Goal: Task Accomplishment & Management: Manage account settings

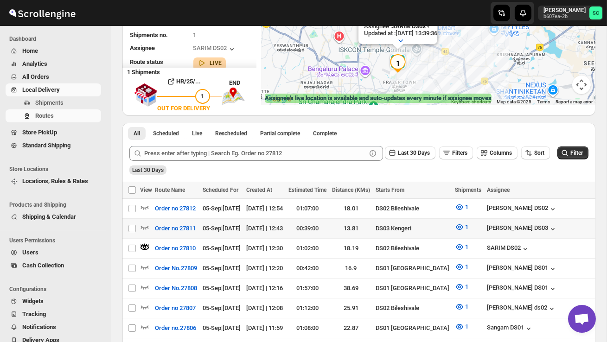
scroll to position [155, 0]
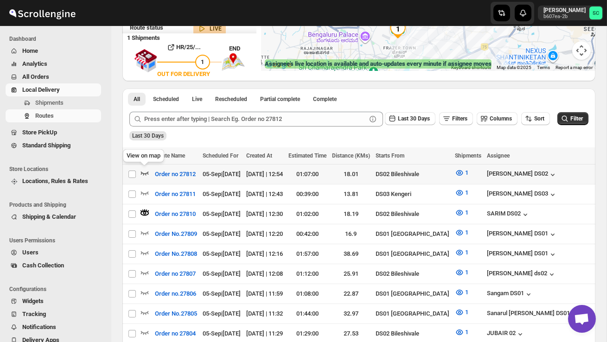
click at [145, 171] on icon "button" at bounding box center [144, 172] width 9 height 9
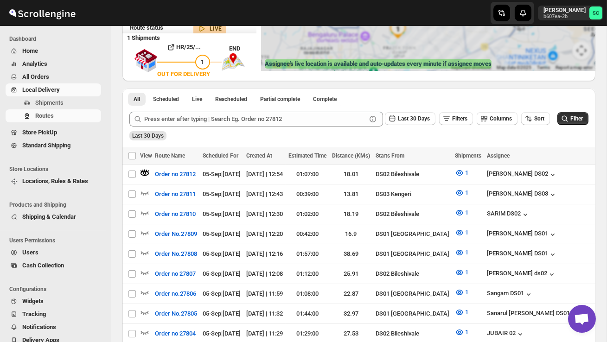
scroll to position [0, 0]
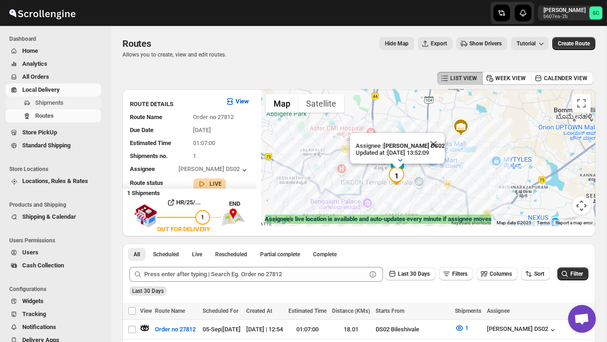
click at [55, 98] on span "Shipments" at bounding box center [67, 102] width 64 height 9
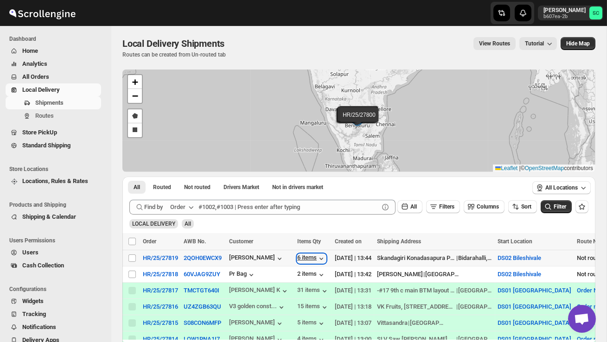
click at [311, 257] on div "6 items" at bounding box center [311, 258] width 29 height 9
click at [132, 275] on input "Select shipment" at bounding box center [132, 274] width 7 height 7
checkbox input "true"
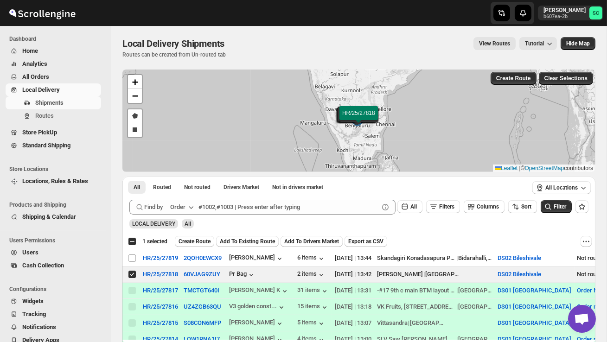
click at [204, 243] on span "Create Route" at bounding box center [195, 241] width 32 height 7
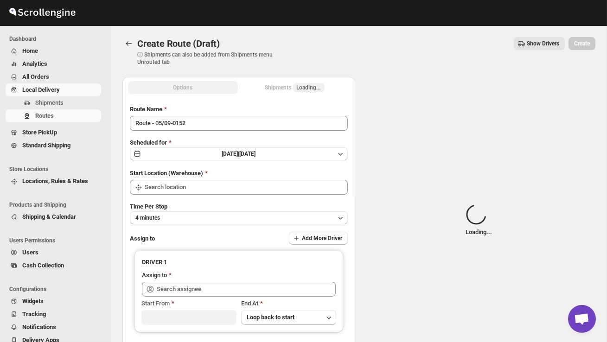
type input "DS02 Bileshivale"
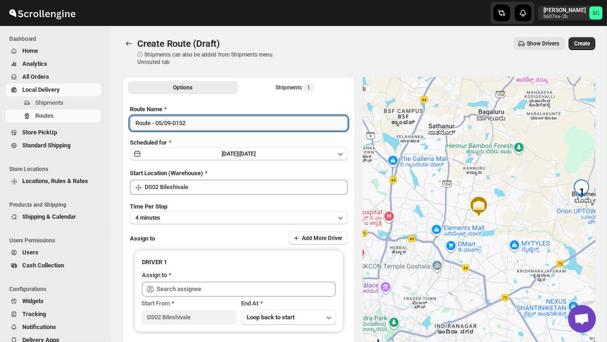
click at [205, 123] on input "Route - 05/09-0152" at bounding box center [239, 123] width 218 height 15
type input "R"
type input "Order no 27818"
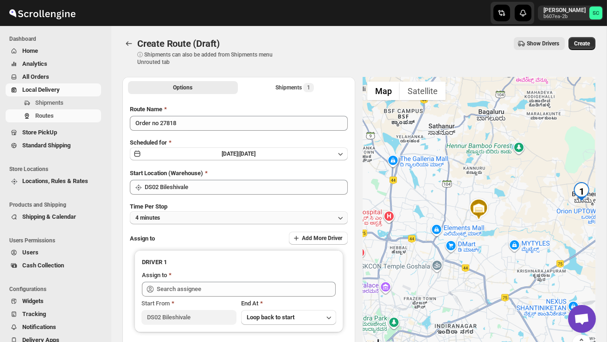
click at [205, 217] on button "4 minutes" at bounding box center [239, 218] width 218 height 13
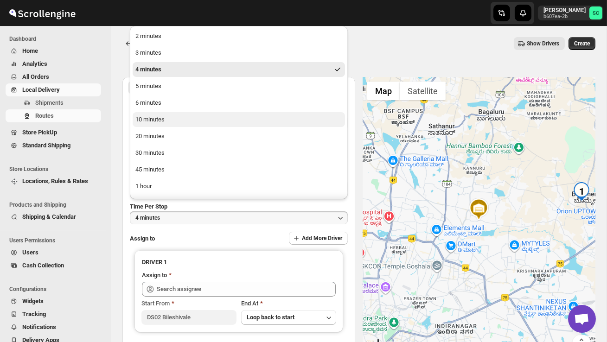
click at [160, 117] on div "10 minutes" at bounding box center [149, 119] width 29 height 9
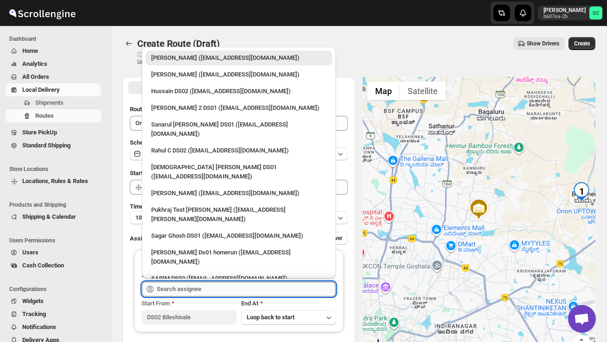
click at [180, 289] on input "text" at bounding box center [246, 289] width 179 height 15
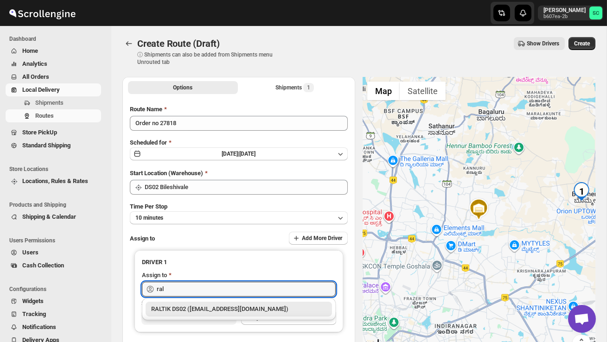
click at [191, 305] on div "RALTIK DS02 ([EMAIL_ADDRESS][DOMAIN_NAME])" at bounding box center [238, 309] width 175 height 9
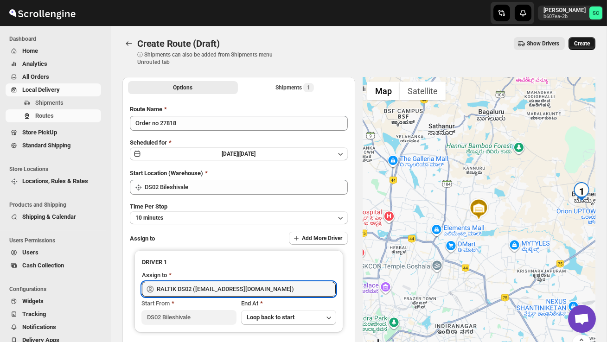
type input "RALTIK DS02 ([EMAIL_ADDRESS][DOMAIN_NAME])"
click at [580, 40] on button "Create" at bounding box center [582, 43] width 27 height 13
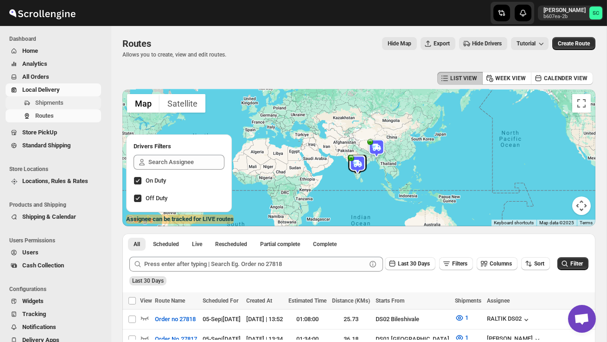
click at [51, 100] on span "Shipments" at bounding box center [49, 102] width 28 height 7
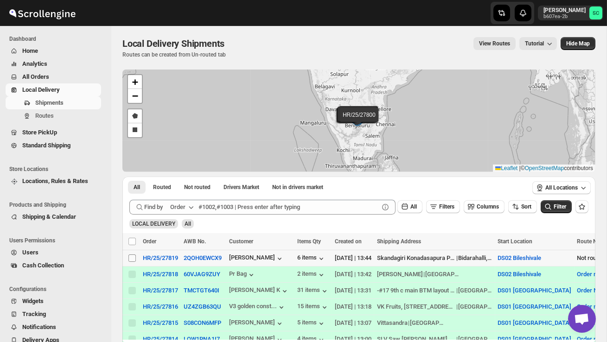
click at [130, 257] on input "Select shipment" at bounding box center [132, 258] width 7 height 7
checkbox input "true"
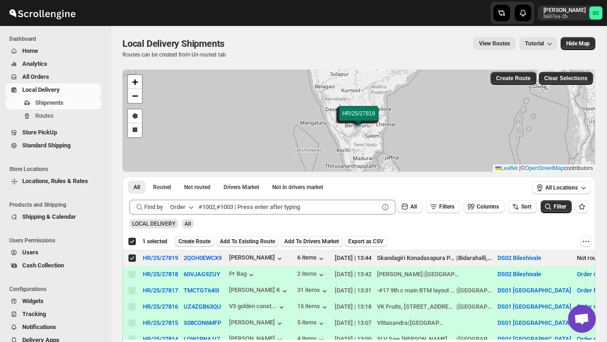
click at [197, 244] on span "Create Route" at bounding box center [195, 241] width 32 height 7
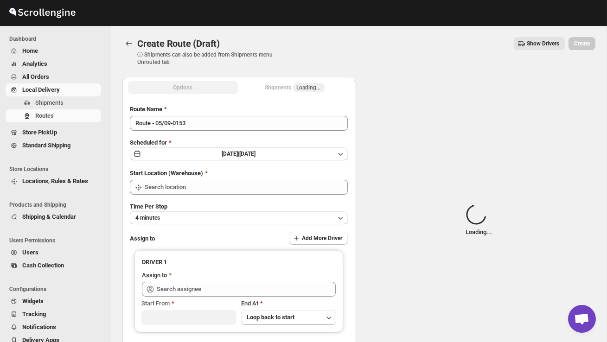
type input "DS02 Bileshivale"
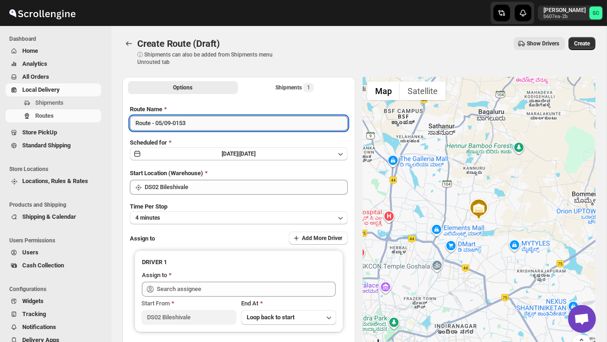
click at [195, 125] on input "Route - 05/09-0153" at bounding box center [239, 123] width 218 height 15
type input "R"
type input "Order no 27819"
click at [185, 209] on div "Time Per Stop 4 minutes" at bounding box center [239, 213] width 218 height 22
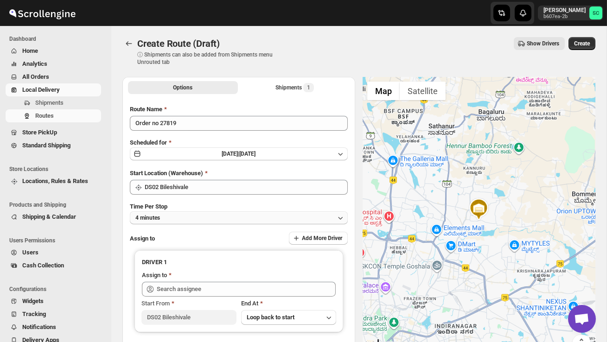
click at [186, 213] on button "4 minutes" at bounding box center [239, 218] width 218 height 13
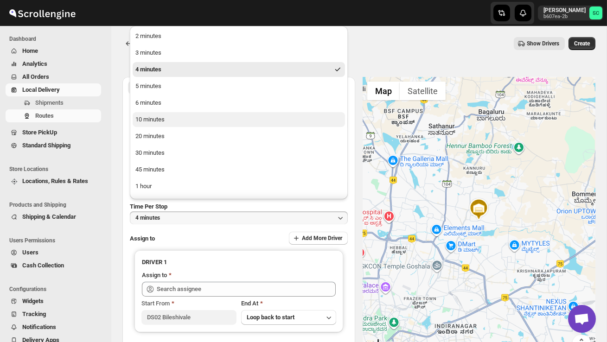
click at [163, 113] on button "10 minutes" at bounding box center [239, 119] width 212 height 15
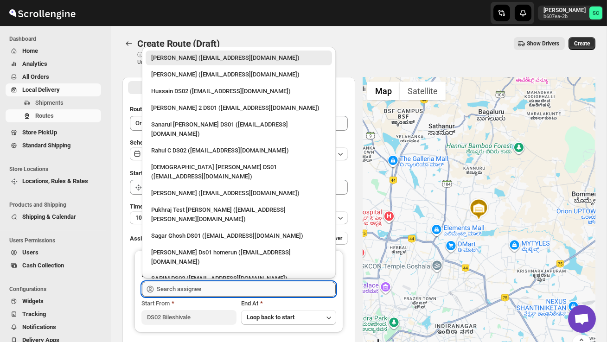
click at [185, 287] on input "text" at bounding box center [246, 289] width 179 height 15
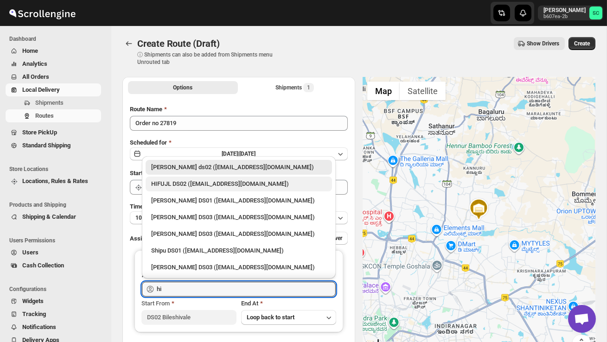
click at [190, 181] on div "HIFUJL DS02 ([EMAIL_ADDRESS][DOMAIN_NAME])" at bounding box center [238, 184] width 175 height 9
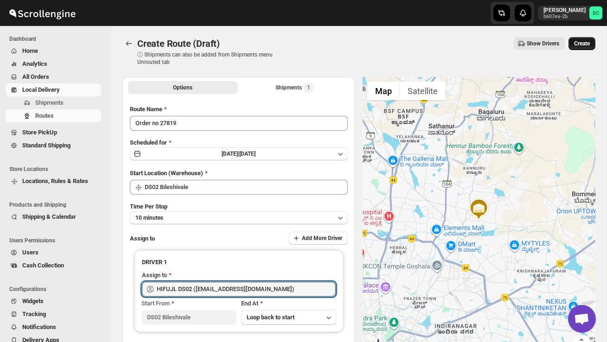
type input "HIFUJL DS02 ([EMAIL_ADDRESS][DOMAIN_NAME])"
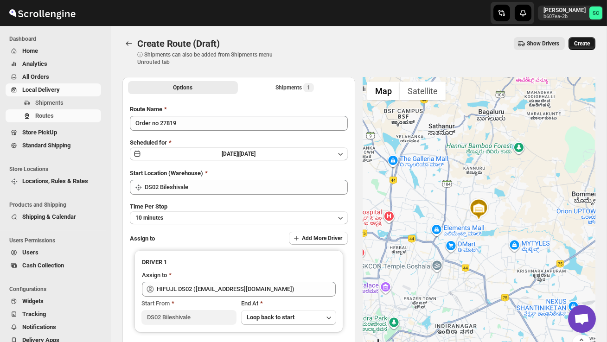
click at [579, 38] on button "Create" at bounding box center [582, 43] width 27 height 13
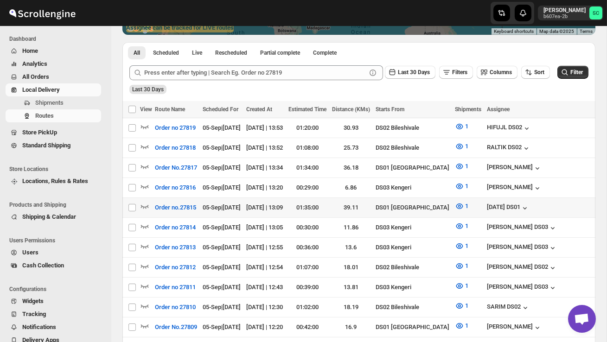
scroll to position [192, 0]
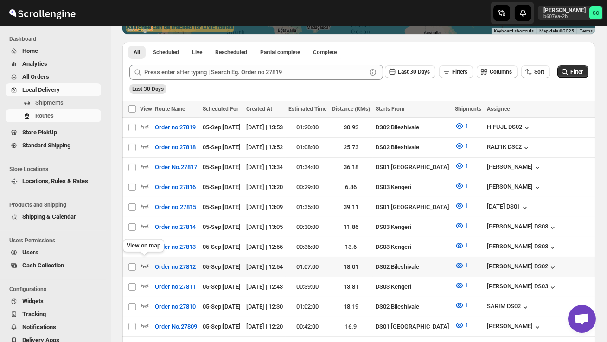
click at [144, 261] on icon "button" at bounding box center [144, 265] width 9 height 9
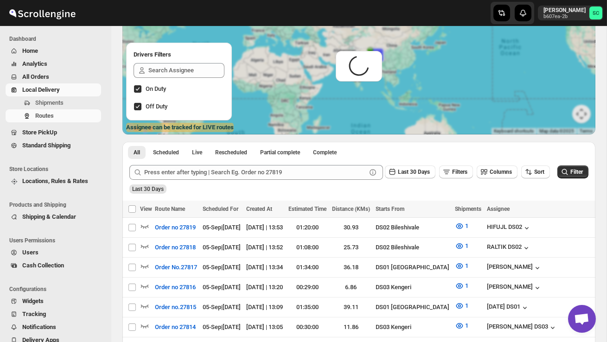
scroll to position [0, 0]
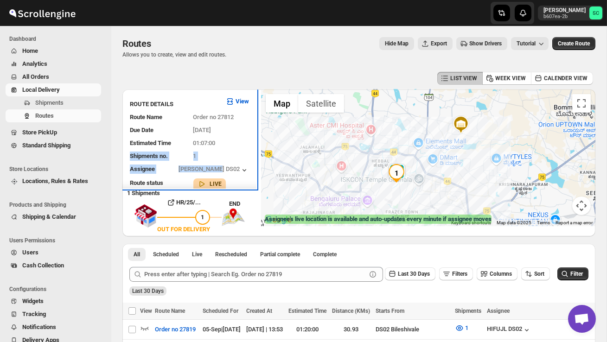
drag, startPoint x: 252, startPoint y: 167, endPoint x: 155, endPoint y: 146, distance: 99.6
click at [176, 138] on div "Route Name Order no 27812 Due Date 05/09/2025 Estimated Time 01:07:00 Shipments…" at bounding box center [189, 150] width 119 height 83
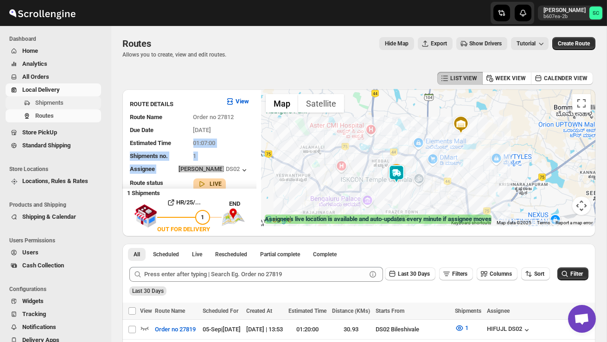
click at [63, 102] on span "Shipments" at bounding box center [49, 102] width 28 height 7
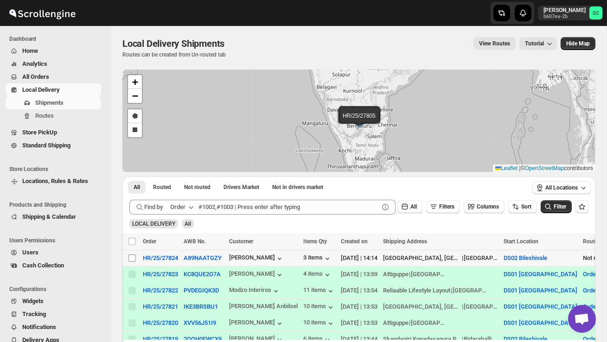
click at [129, 257] on input "Select shipment" at bounding box center [132, 258] width 7 height 7
checkbox input "true"
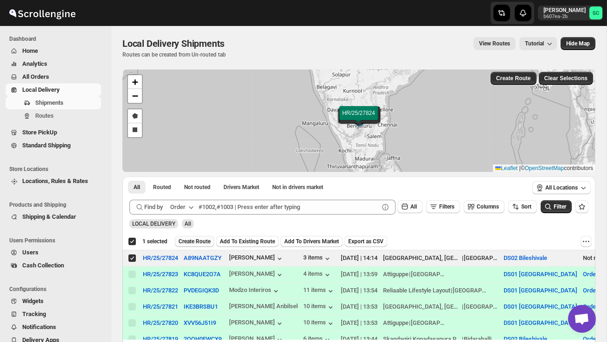
click at [193, 240] on span "Create Route" at bounding box center [195, 241] width 32 height 7
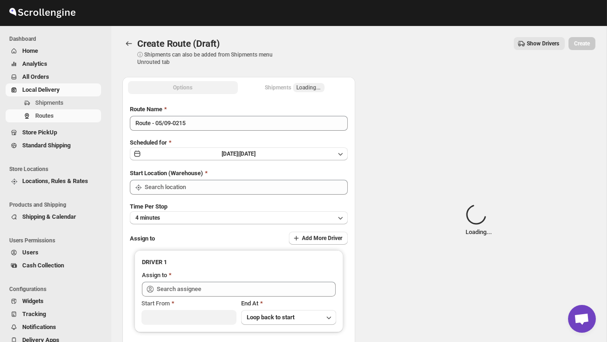
type input "DS02 Bileshivale"
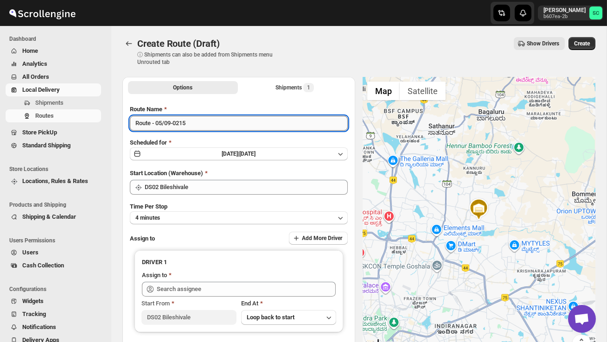
click at [200, 125] on input "Route - 05/09-0215" at bounding box center [239, 123] width 218 height 15
type input "R"
type input "Order no 27824"
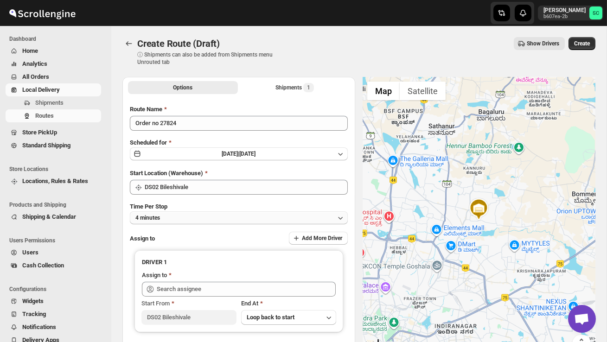
click at [197, 215] on button "4 minutes" at bounding box center [239, 218] width 218 height 13
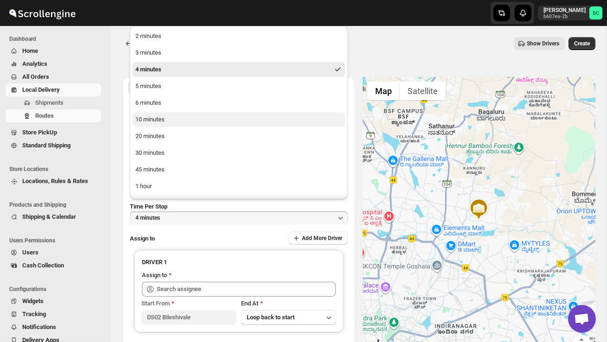
click at [180, 116] on button "10 minutes" at bounding box center [239, 119] width 212 height 15
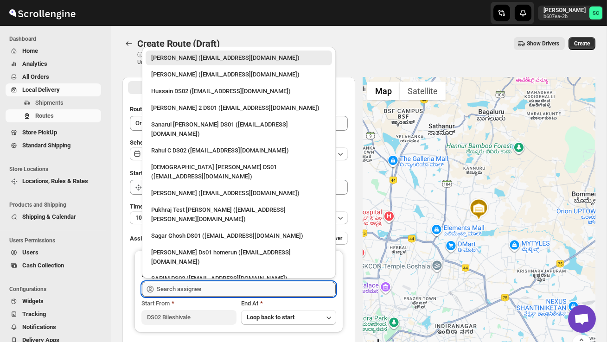
click at [189, 285] on input "text" at bounding box center [246, 289] width 179 height 15
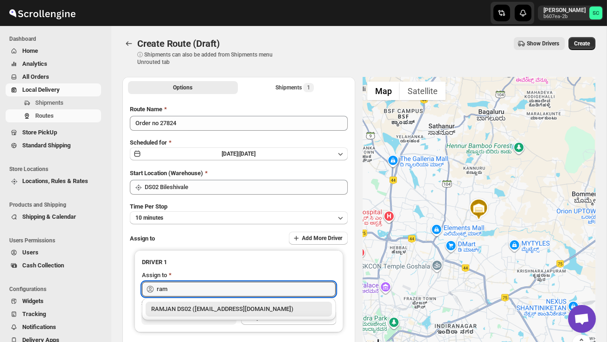
click at [207, 307] on div "RAMJAN DS02 ([EMAIL_ADDRESS][DOMAIN_NAME])" at bounding box center [238, 309] width 175 height 9
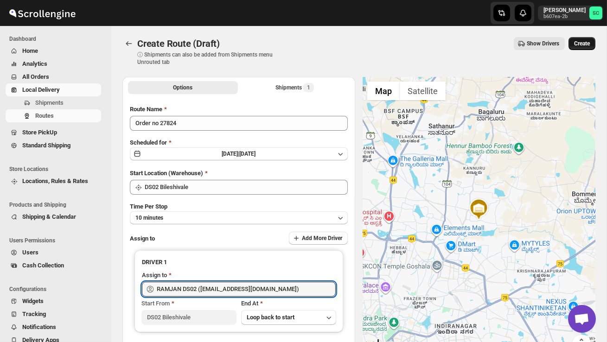
type input "RAMJAN DS02 ([EMAIL_ADDRESS][DOMAIN_NAME])"
click at [584, 45] on span "Create" at bounding box center [582, 43] width 16 height 7
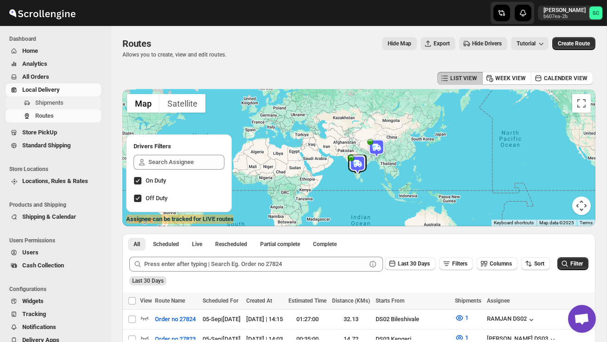
click at [59, 100] on span "Shipments" at bounding box center [49, 102] width 28 height 7
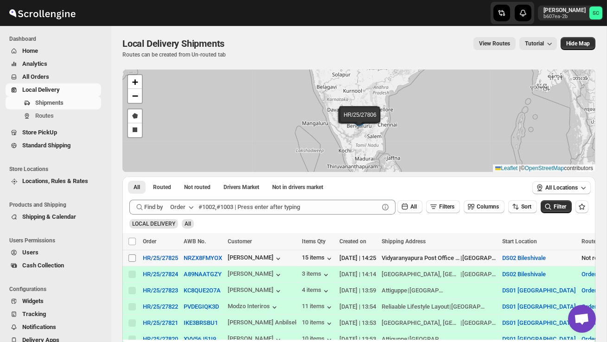
click at [132, 257] on input "Select shipment" at bounding box center [132, 258] width 7 height 7
checkbox input "true"
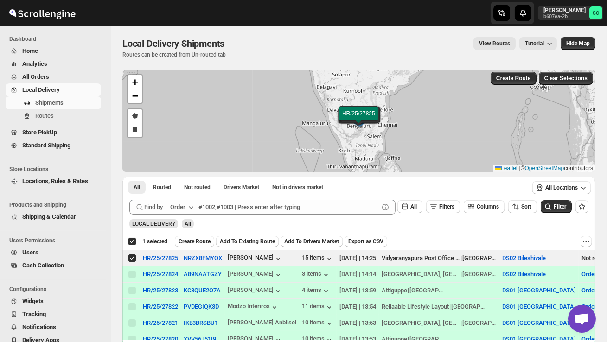
click at [194, 243] on span "Create Route" at bounding box center [195, 241] width 32 height 7
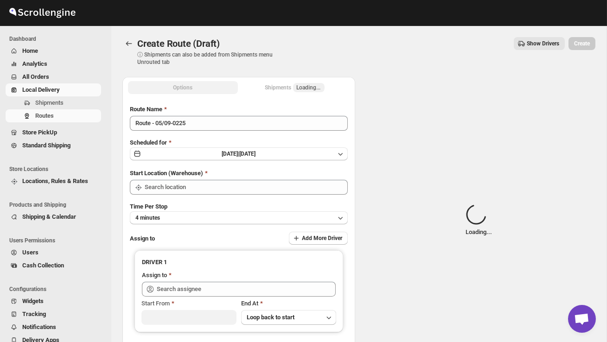
type input "DS02 Bileshivale"
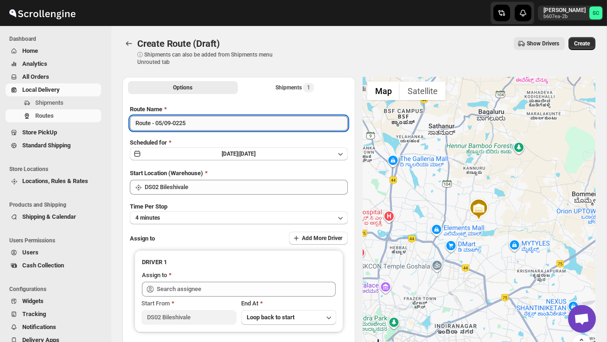
click at [204, 129] on input "Route - 05/09-0225" at bounding box center [239, 123] width 218 height 15
type input "R"
type input "Order no 27825"
click at [220, 217] on button "4 minutes" at bounding box center [239, 218] width 218 height 13
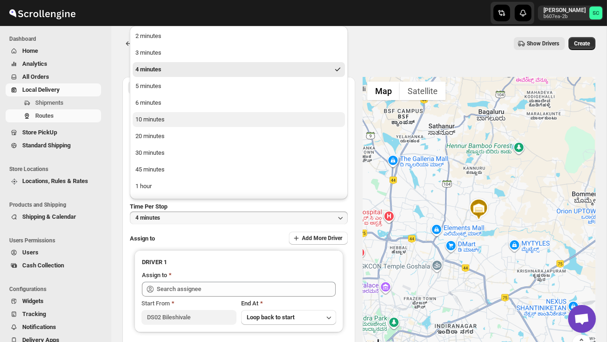
click at [193, 119] on button "10 minutes" at bounding box center [239, 119] width 212 height 15
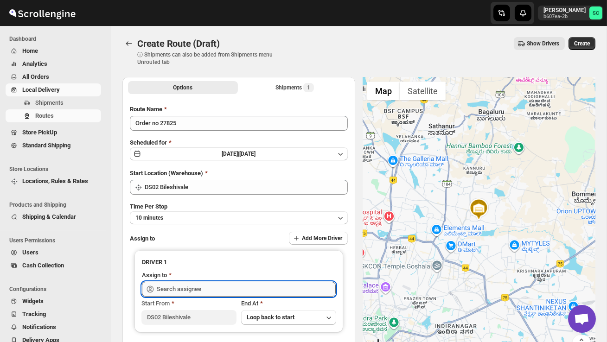
click at [217, 288] on input "text" at bounding box center [246, 289] width 179 height 15
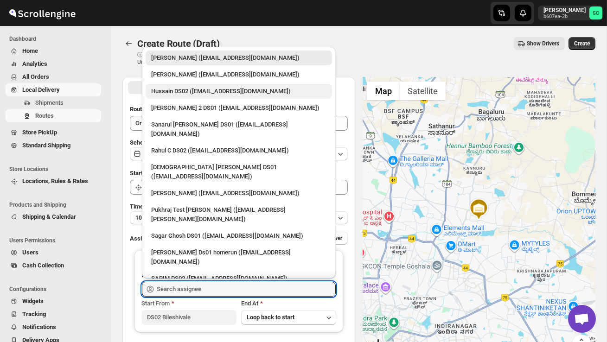
click at [214, 90] on div "Hussain DS02 ([EMAIL_ADDRESS][DOMAIN_NAME])" at bounding box center [238, 91] width 175 height 9
type input "Hussain DS02 ([EMAIL_ADDRESS][DOMAIN_NAME])"
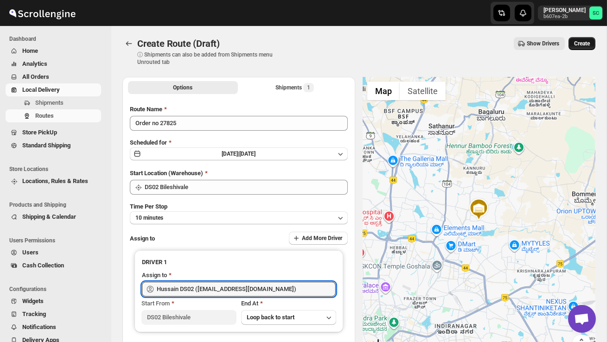
click at [581, 45] on span "Create" at bounding box center [582, 43] width 16 height 7
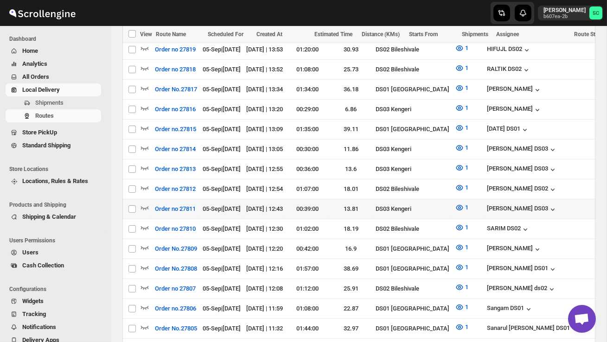
scroll to position [401, 0]
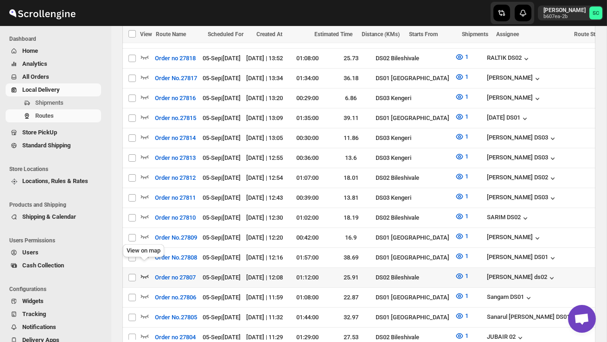
click at [146, 272] on icon "button" at bounding box center [144, 276] width 9 height 9
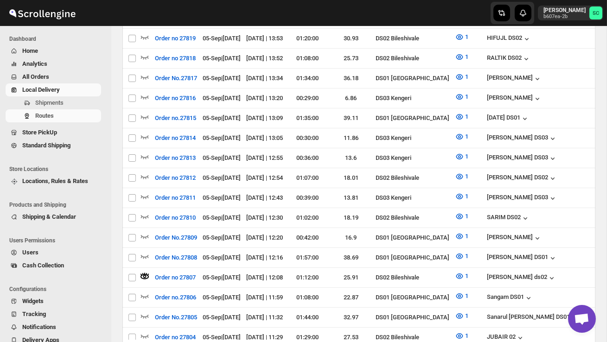
scroll to position [0, 0]
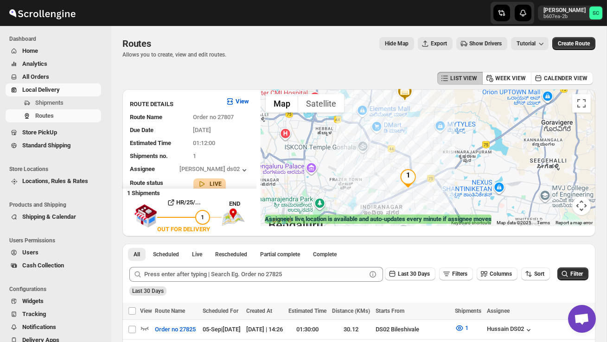
drag, startPoint x: 452, startPoint y: 182, endPoint x: 407, endPoint y: 172, distance: 46.1
click at [407, 172] on img "1" at bounding box center [408, 178] width 19 height 19
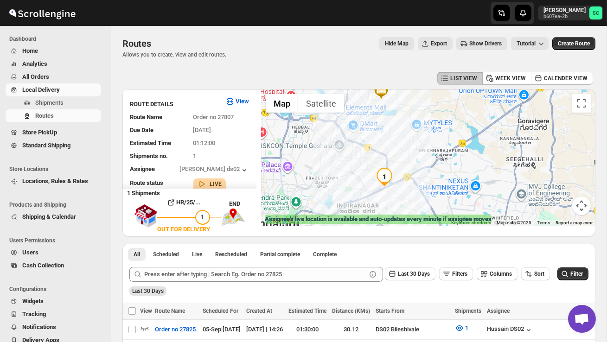
click at [407, 173] on div "To navigate, press the arrow keys." at bounding box center [428, 158] width 334 height 137
click at [407, 173] on div at bounding box center [428, 158] width 334 height 137
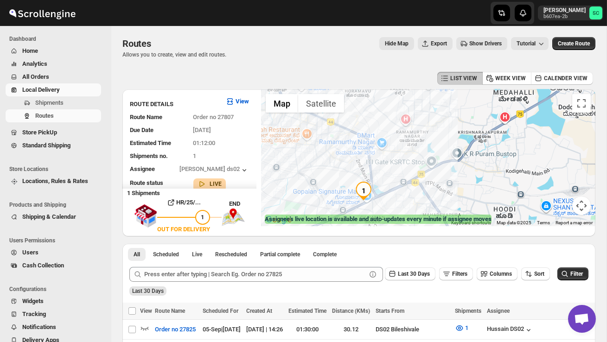
click at [583, 209] on button "Map camera controls" at bounding box center [581, 206] width 19 height 19
click at [559, 204] on button "Zoom out" at bounding box center [558, 206] width 19 height 19
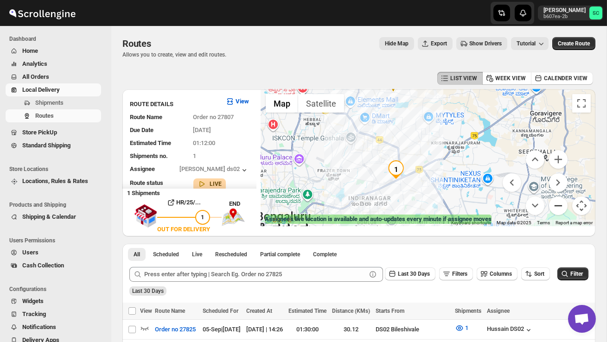
click at [559, 204] on button "Zoom out" at bounding box center [558, 206] width 19 height 19
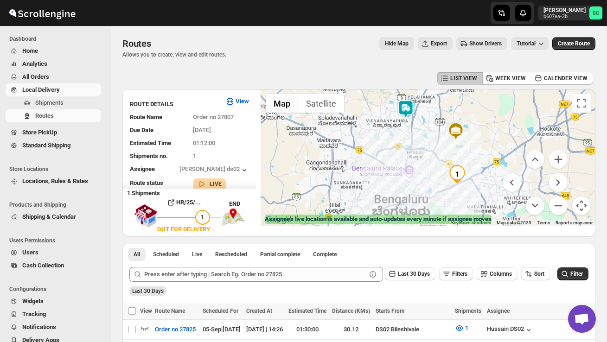
drag, startPoint x: 416, startPoint y: 186, endPoint x: 466, endPoint y: 201, distance: 52.4
click at [466, 201] on div at bounding box center [428, 158] width 334 height 137
click at [409, 108] on img at bounding box center [406, 109] width 19 height 19
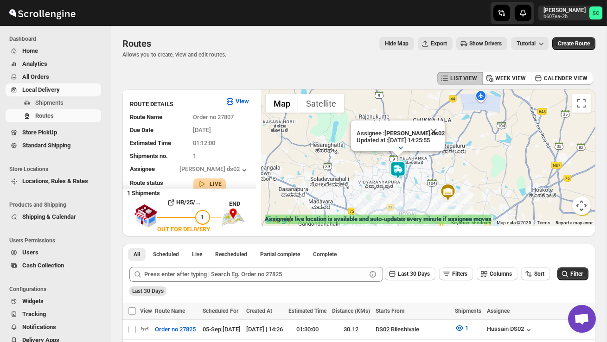
drag, startPoint x: 374, startPoint y: 173, endPoint x: 365, endPoint y: 175, distance: 10.0
click at [365, 175] on div "Assignee : Rashidul ds02 Updated at : 05/09/2025, 14:25:55 Duty mode Enabled Ba…" at bounding box center [428, 158] width 334 height 137
click at [406, 188] on div "Assignee : Rashidul ds02 Updated at : 05/09/2025, 14:25:55 Duty mode Enabled Ba…" at bounding box center [428, 158] width 334 height 137
click at [406, 189] on div "Assignee : Rashidul ds02 Updated at : 05/09/2025, 14:25:55 Duty mode Enabled Ba…" at bounding box center [428, 158] width 334 height 137
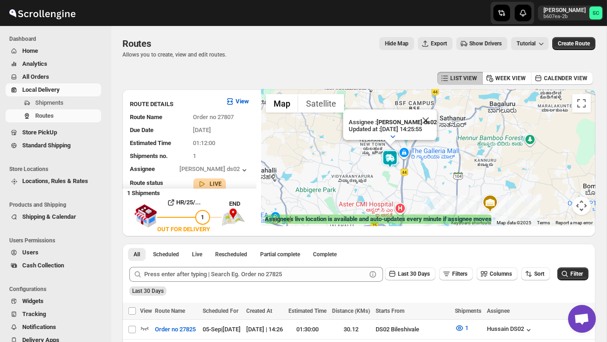
click at [393, 178] on div "Assignee : Rashidul ds02 Updated at : 05/09/2025, 14:25:55 Duty mode Enabled Ba…" at bounding box center [428, 158] width 334 height 137
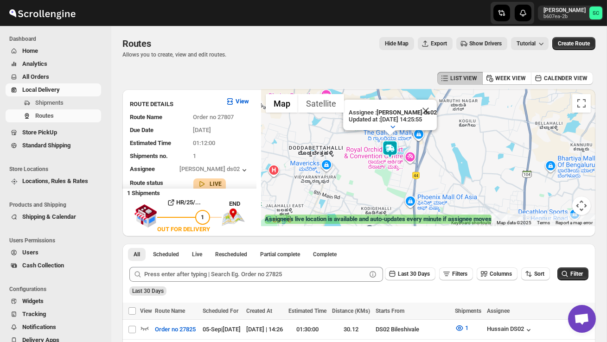
click at [583, 203] on button "Map camera controls" at bounding box center [581, 206] width 19 height 19
click at [561, 206] on button "Zoom out" at bounding box center [558, 206] width 19 height 19
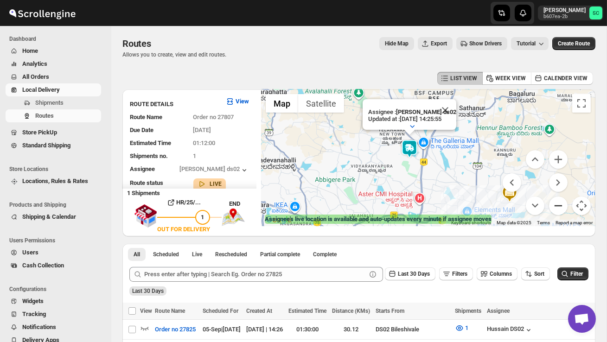
click at [561, 206] on button "Zoom out" at bounding box center [558, 206] width 19 height 19
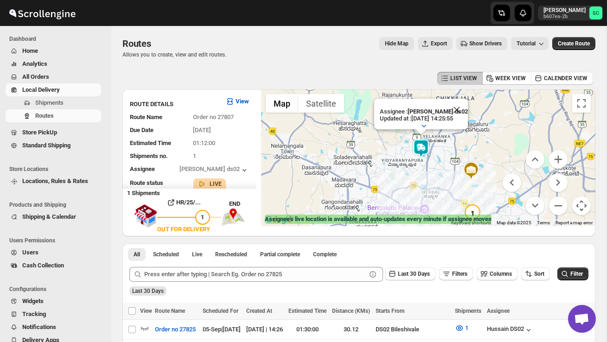
drag, startPoint x: 470, startPoint y: 200, endPoint x: 476, endPoint y: 199, distance: 5.7
click at [476, 199] on div "Assignee : Rashidul ds02 Updated at : 05/09/2025, 14:25:55 Duty mode Enabled Ba…" at bounding box center [428, 158] width 334 height 137
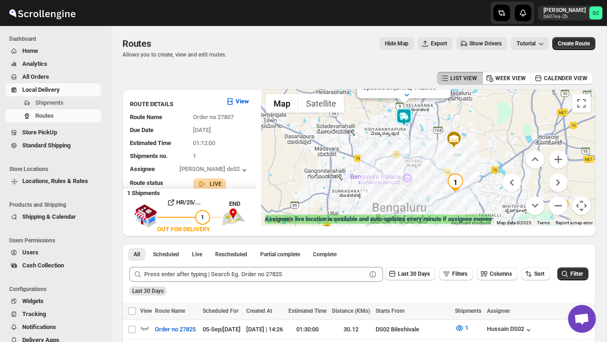
drag, startPoint x: 438, startPoint y: 206, endPoint x: 406, endPoint y: 178, distance: 42.1
click at [407, 178] on div "Assignee : Rashidul ds02 Updated at : 05/09/2025, 14:25:55 Duty mode Enabled Ba…" at bounding box center [428, 158] width 334 height 137
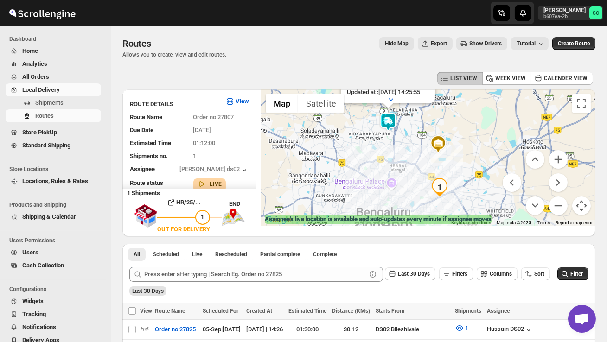
click at [406, 178] on div "Assignee : Rashidul ds02 Updated at : 05/09/2025, 14:25:55 Duty mode Enabled Ba…" at bounding box center [428, 158] width 334 height 137
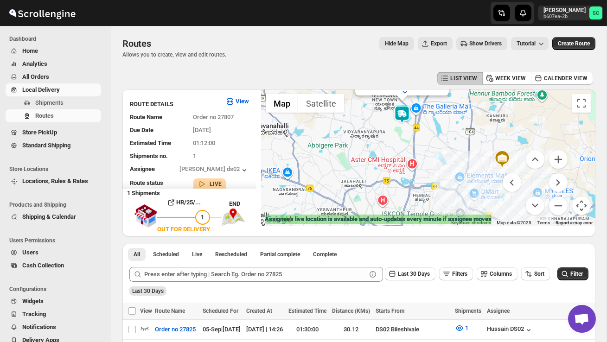
drag, startPoint x: 422, startPoint y: 173, endPoint x: 469, endPoint y: 219, distance: 65.9
click at [467, 219] on div "← Move left → Move right ↑ Move up ↓ Move down + Zoom in - Zoom out Home Jump l…" at bounding box center [428, 158] width 334 height 137
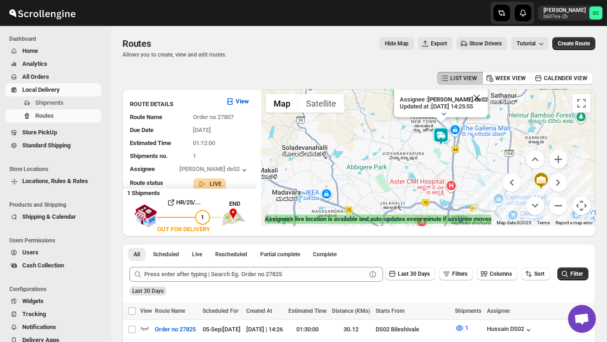
drag, startPoint x: 387, startPoint y: 170, endPoint x: 403, endPoint y: 180, distance: 18.5
click at [403, 180] on div "Assignee : Rashidul ds02 Updated at : 05/09/2025, 14:25:55 Duty mode Enabled Ba…" at bounding box center [428, 158] width 334 height 137
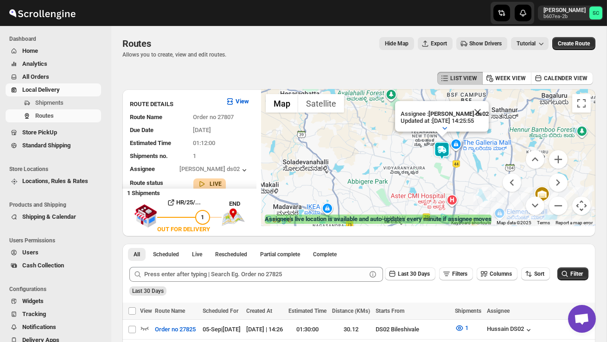
drag, startPoint x: 398, startPoint y: 153, endPoint x: 398, endPoint y: 178, distance: 25.5
click at [398, 181] on div "Assignee : Rashidul ds02 Updated at : 05/09/2025, 14:25:55 Duty mode Enabled Ba…" at bounding box center [428, 158] width 334 height 137
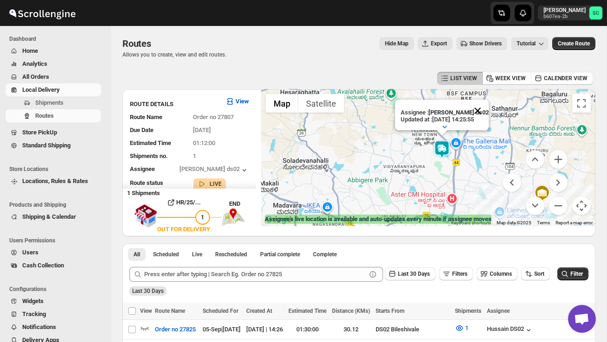
click at [484, 110] on button "Close" at bounding box center [478, 111] width 22 height 22
drag, startPoint x: 436, startPoint y: 176, endPoint x: 363, endPoint y: 126, distance: 88.1
click at [364, 128] on div "To navigate, press the arrow keys." at bounding box center [428, 158] width 334 height 137
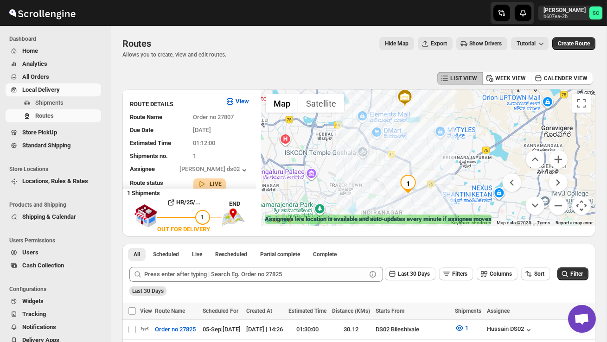
click at [435, 204] on div at bounding box center [428, 158] width 334 height 137
click at [435, 205] on div at bounding box center [428, 158] width 334 height 137
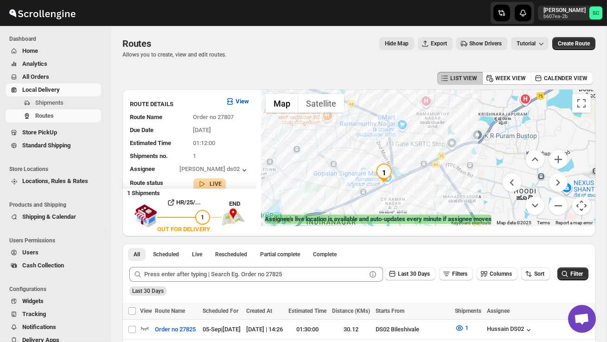
drag, startPoint x: 414, startPoint y: 189, endPoint x: 438, endPoint y: 203, distance: 28.0
click at [437, 202] on div at bounding box center [428, 158] width 334 height 137
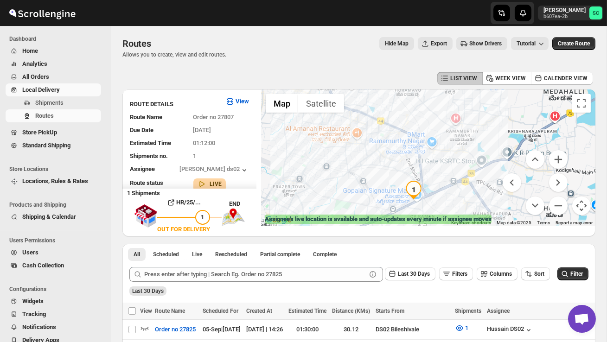
click at [438, 203] on div at bounding box center [428, 158] width 334 height 137
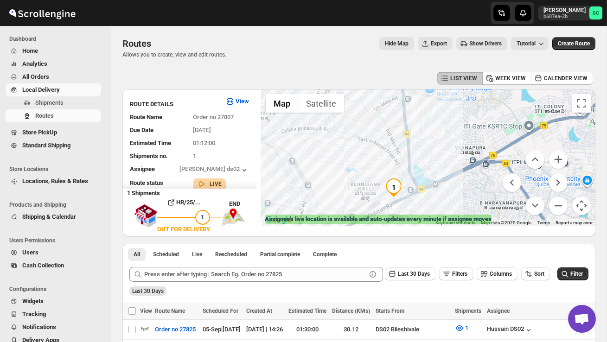
click at [438, 203] on div at bounding box center [428, 158] width 334 height 137
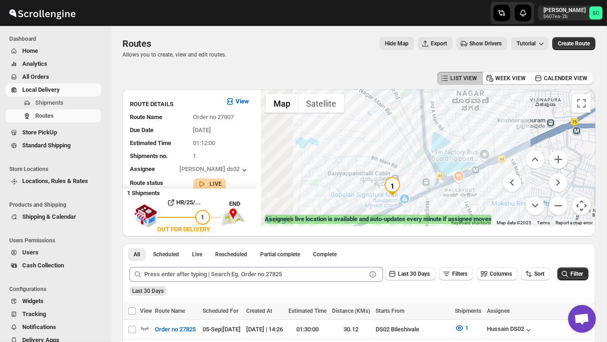
drag, startPoint x: 395, startPoint y: 194, endPoint x: 447, endPoint y: 203, distance: 53.2
click at [445, 203] on div at bounding box center [428, 158] width 334 height 137
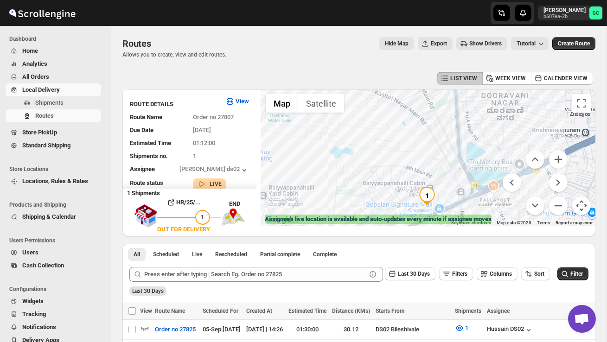
click at [447, 203] on div at bounding box center [428, 158] width 334 height 137
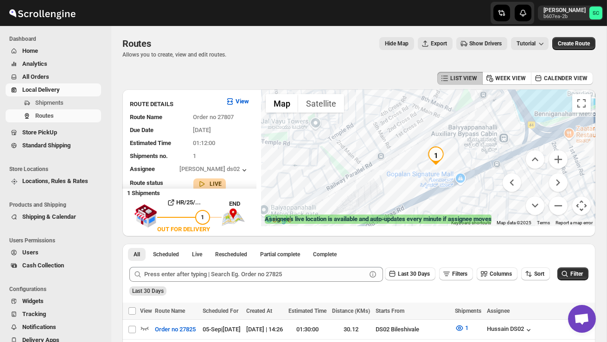
drag, startPoint x: 429, startPoint y: 203, endPoint x: 460, endPoint y: 161, distance: 52.5
click at [459, 161] on div at bounding box center [428, 158] width 334 height 137
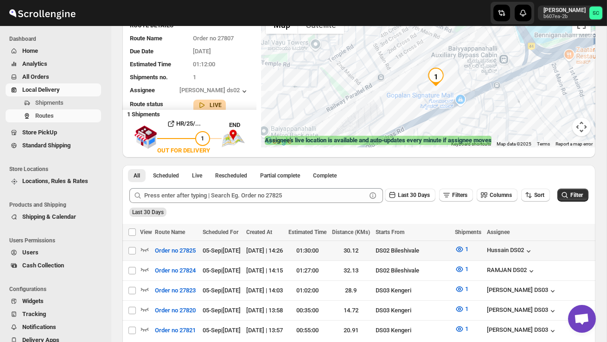
scroll to position [83, 0]
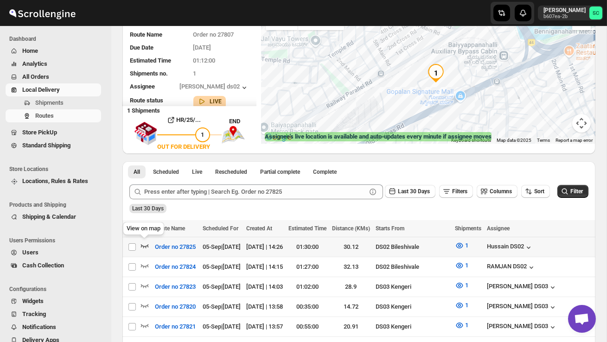
click at [141, 242] on icon "button" at bounding box center [144, 245] width 9 height 9
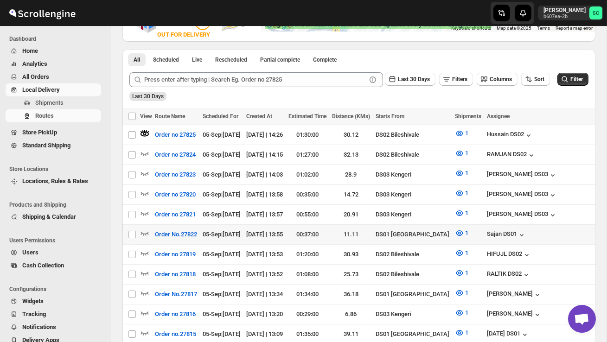
scroll to position [199, 0]
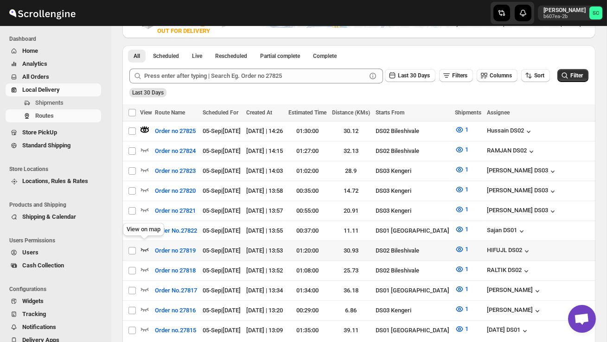
click at [142, 249] on icon "button" at bounding box center [144, 249] width 9 height 9
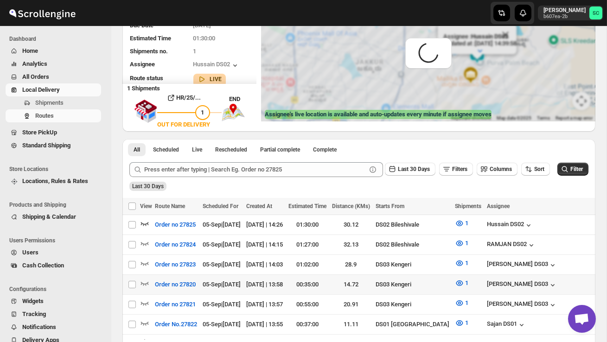
scroll to position [0, 0]
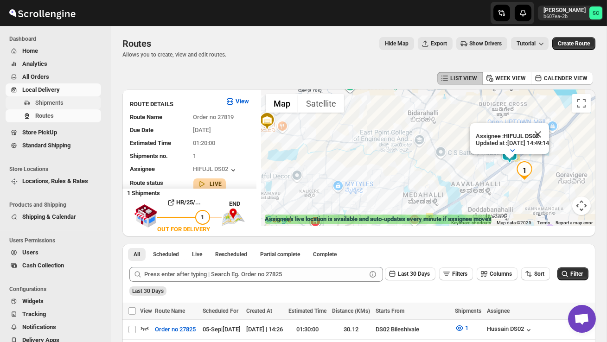
click at [57, 103] on span "Shipments" at bounding box center [49, 102] width 28 height 7
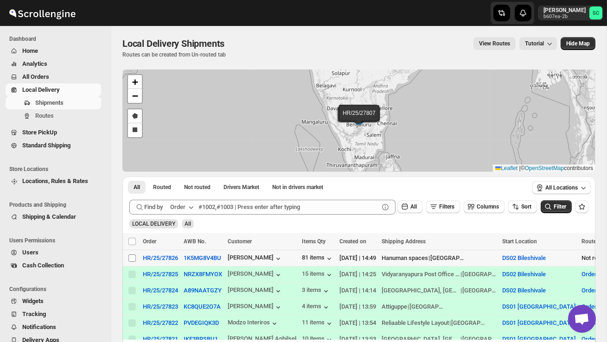
click at [132, 255] on input "Select shipment" at bounding box center [132, 258] width 7 height 7
checkbox input "true"
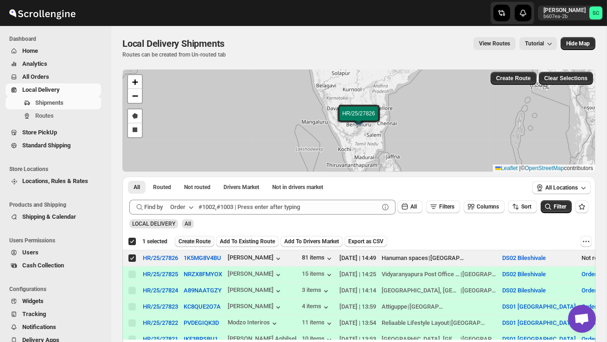
click at [191, 239] on span "Create Route" at bounding box center [195, 241] width 32 height 7
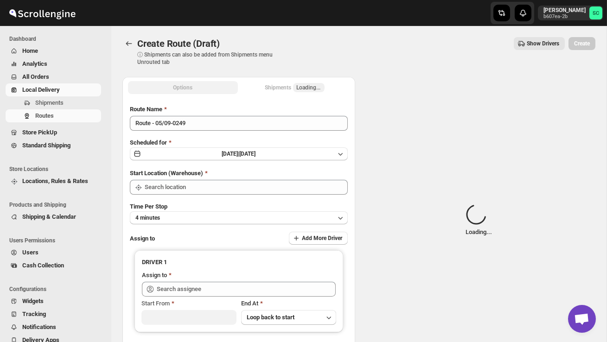
type input "DS02 Bileshivale"
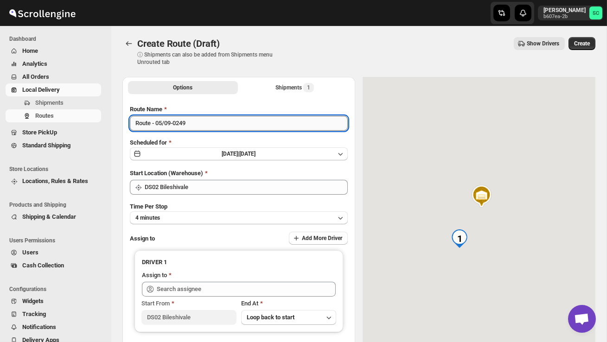
click at [203, 130] on input "Route - 05/09-0249" at bounding box center [239, 123] width 218 height 15
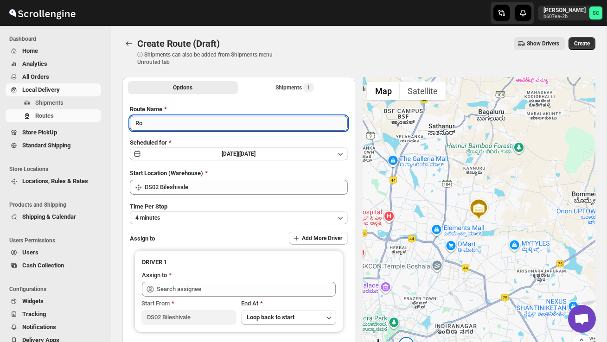
type input "R"
type input "Order no 27826"
click at [206, 215] on button "4 minutes" at bounding box center [239, 218] width 218 height 13
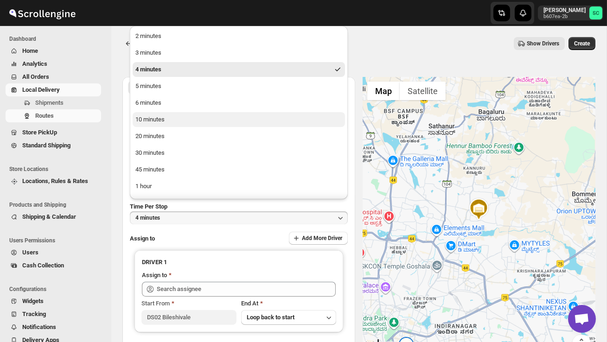
click at [167, 127] on button "10 minutes" at bounding box center [239, 119] width 212 height 15
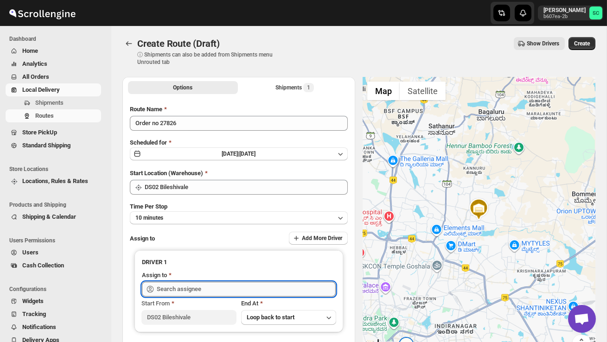
click at [178, 290] on input "text" at bounding box center [246, 289] width 179 height 15
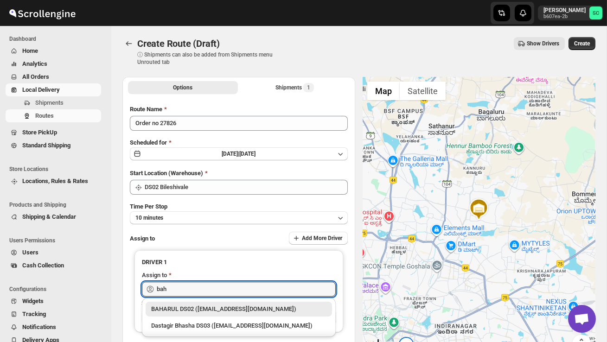
click at [193, 310] on div "BAHARUL DS02 ([EMAIL_ADDRESS][DOMAIN_NAME])" at bounding box center [238, 309] width 175 height 9
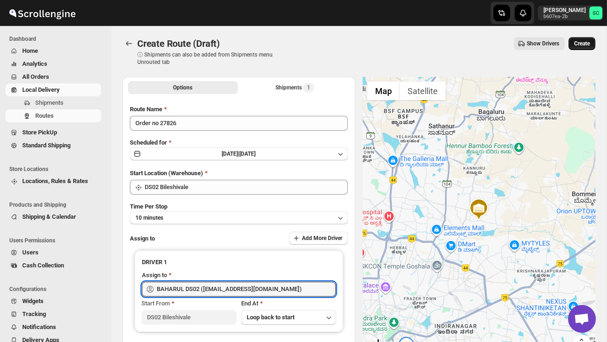
type input "BAHARUL DS02 ([EMAIL_ADDRESS][DOMAIN_NAME])"
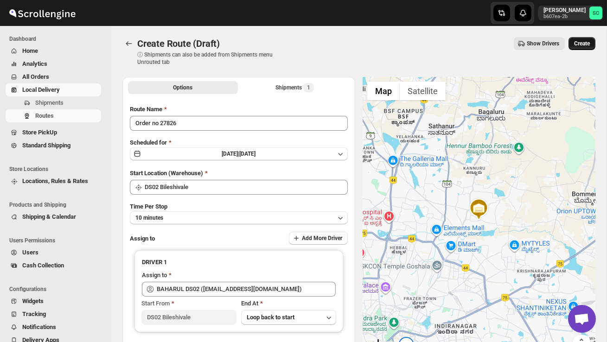
click at [590, 40] on span "Create" at bounding box center [582, 43] width 16 height 7
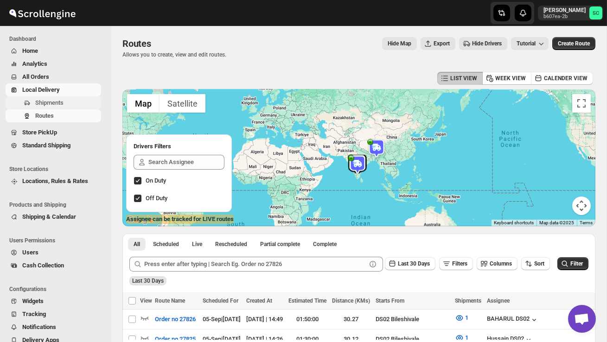
click at [60, 103] on span "Shipments" at bounding box center [49, 102] width 28 height 7
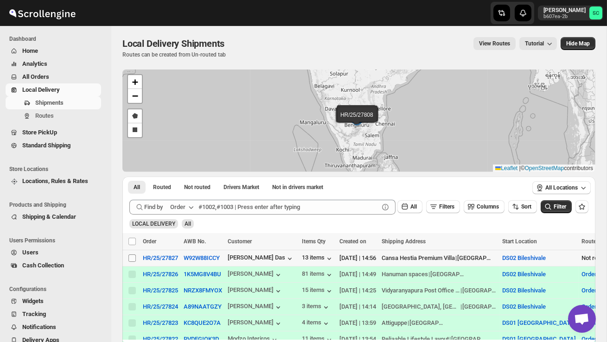
click at [130, 262] on input "Select shipment" at bounding box center [132, 258] width 7 height 7
checkbox input "true"
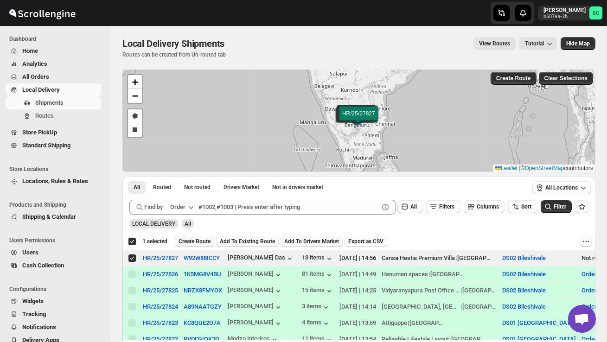
click at [198, 241] on span "Create Route" at bounding box center [195, 241] width 32 height 7
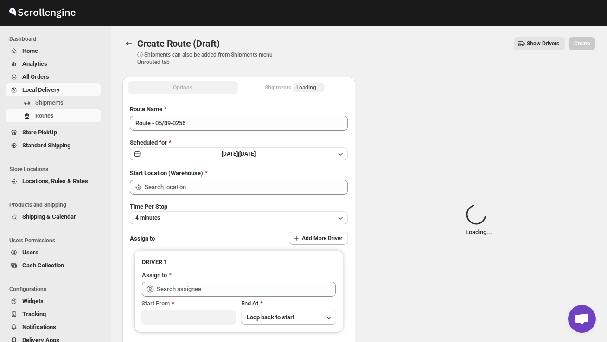
type input "DS02 Bileshivale"
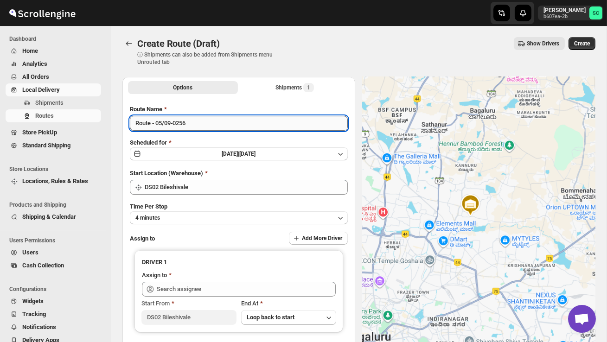
click at [204, 120] on input "Route - 05/09-0256" at bounding box center [239, 123] width 218 height 15
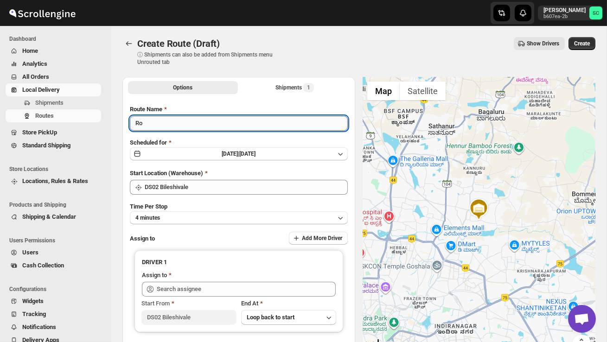
type input "R"
type input "Order no 27827"
click at [224, 216] on button "4 minutes" at bounding box center [239, 218] width 218 height 13
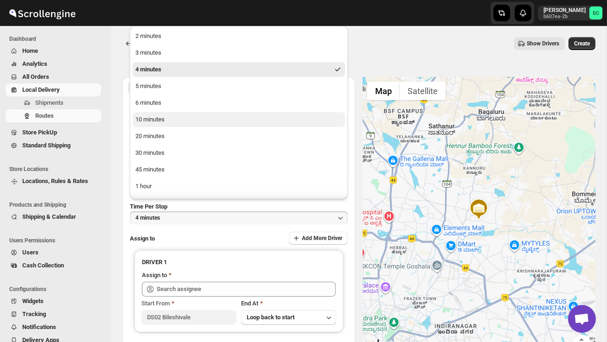
click at [202, 117] on button "10 minutes" at bounding box center [239, 119] width 212 height 15
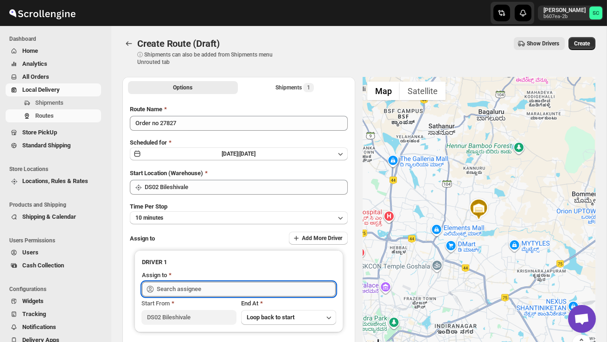
click at [180, 283] on input "text" at bounding box center [246, 289] width 179 height 15
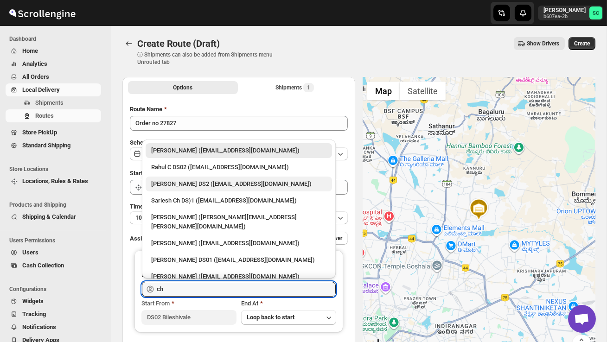
click at [193, 186] on div "[PERSON_NAME] DS2 ([EMAIL_ADDRESS][DOMAIN_NAME])" at bounding box center [238, 184] width 175 height 9
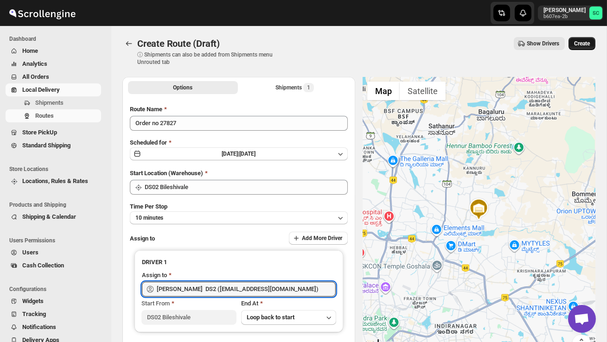
type input "[PERSON_NAME] DS2 ([EMAIL_ADDRESS][DOMAIN_NAME])"
click at [586, 43] on span "Create" at bounding box center [582, 43] width 16 height 7
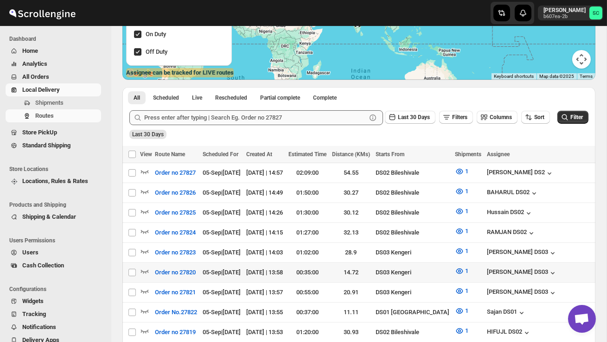
scroll to position [148, 0]
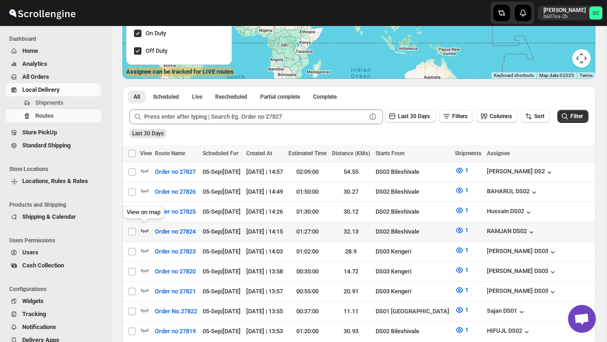
click at [141, 227] on icon "button" at bounding box center [144, 230] width 9 height 9
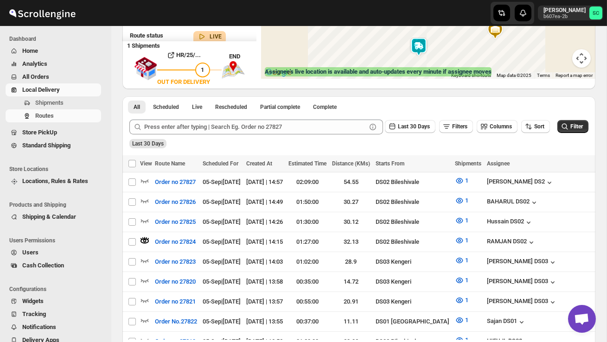
scroll to position [0, 0]
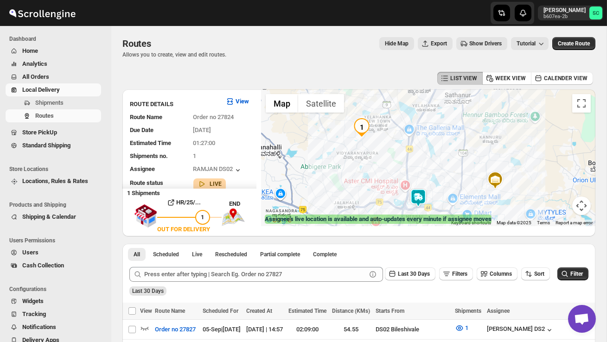
click at [422, 194] on img at bounding box center [418, 198] width 19 height 19
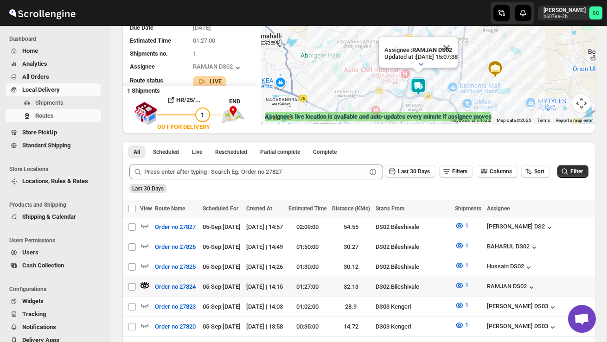
scroll to position [107, 0]
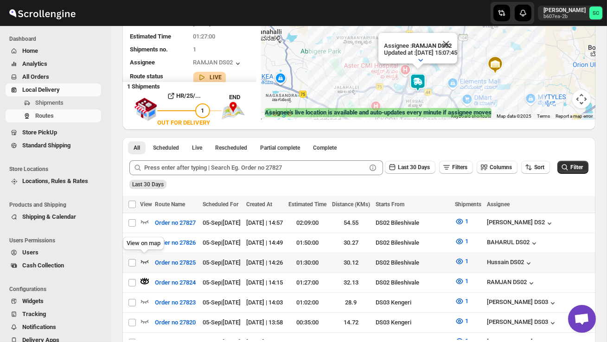
click at [143, 258] on icon "button" at bounding box center [144, 261] width 9 height 9
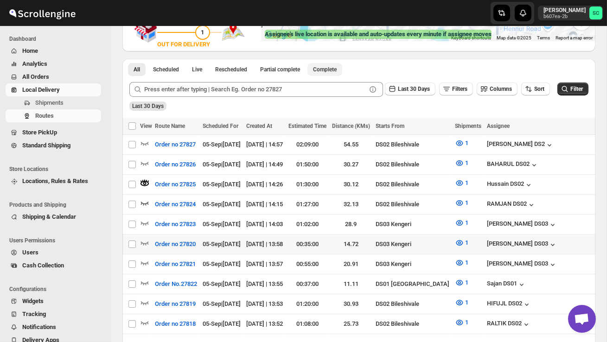
scroll to position [186, 0]
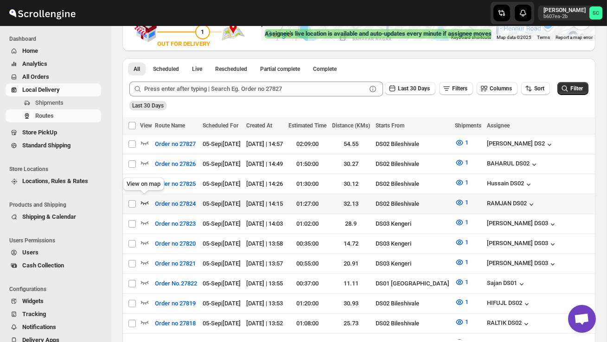
click at [144, 199] on icon "button" at bounding box center [144, 202] width 9 height 9
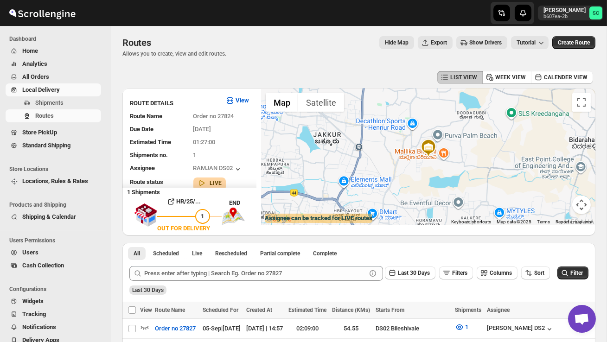
scroll to position [0, 0]
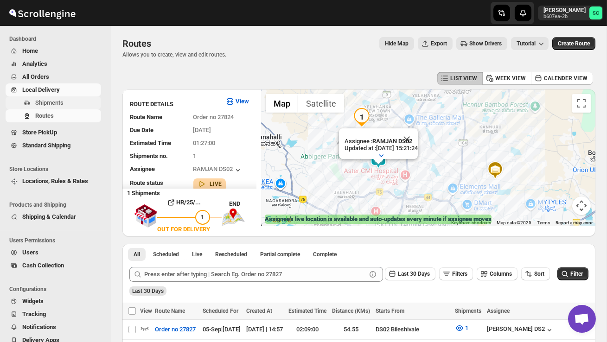
click at [71, 101] on span "Shipments" at bounding box center [67, 102] width 64 height 9
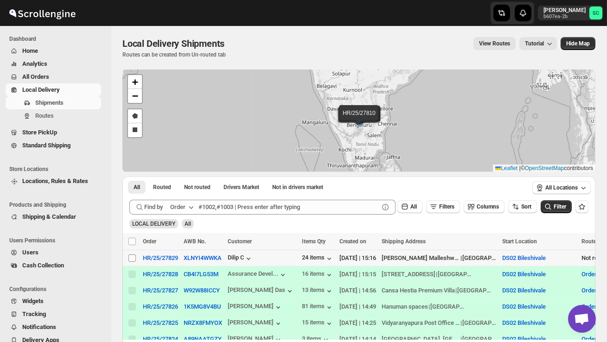
click at [133, 259] on input "Select shipment" at bounding box center [132, 258] width 7 height 7
checkbox input "true"
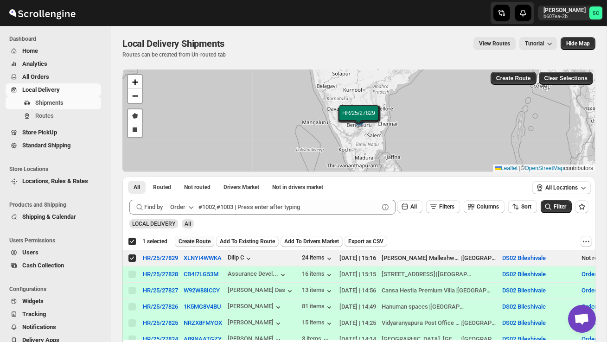
click at [191, 238] on span "Create Route" at bounding box center [195, 241] width 32 height 7
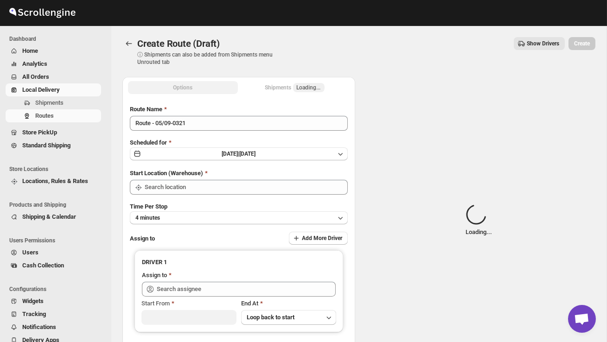
type input "DS02 Bileshivale"
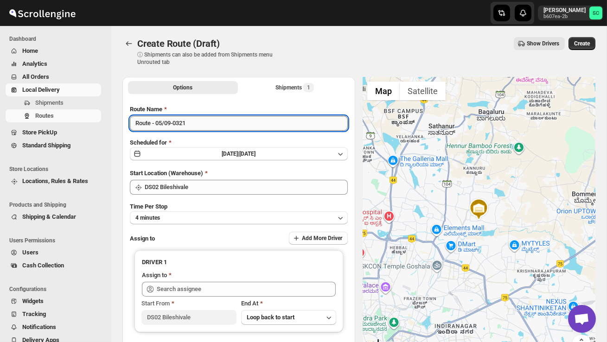
click at [214, 125] on input "Route - 05/09-0321" at bounding box center [239, 123] width 218 height 15
type input "R"
type input "Order no 27829"
click at [274, 213] on button "4 minutes" at bounding box center [239, 218] width 218 height 13
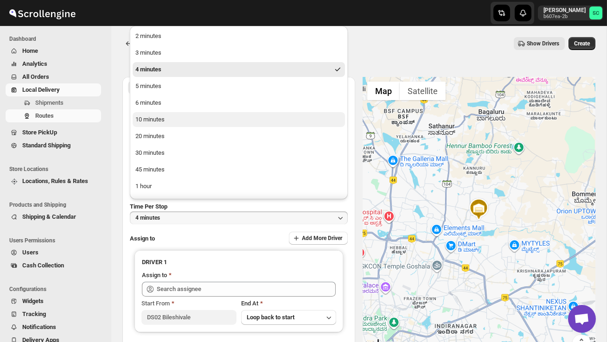
click at [201, 115] on button "10 minutes" at bounding box center [239, 119] width 212 height 15
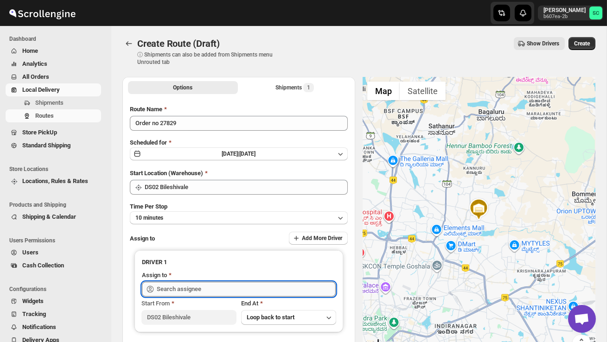
click at [199, 287] on input "text" at bounding box center [246, 289] width 179 height 15
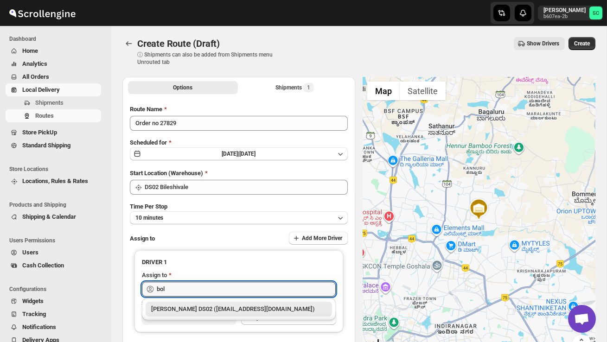
click at [217, 307] on div "[PERSON_NAME] DS02 ([EMAIL_ADDRESS][DOMAIN_NAME])" at bounding box center [238, 309] width 175 height 9
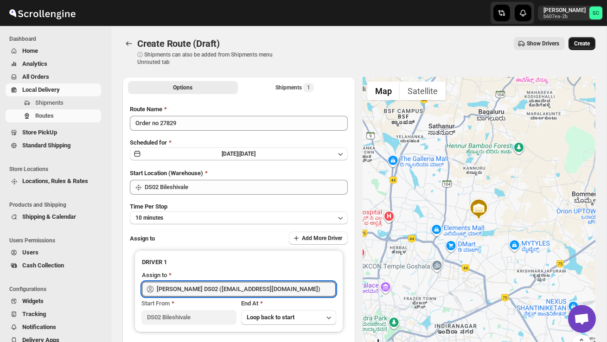
type input "[PERSON_NAME] DS02 ([EMAIL_ADDRESS][DOMAIN_NAME])"
click at [588, 42] on span "Create" at bounding box center [582, 43] width 16 height 7
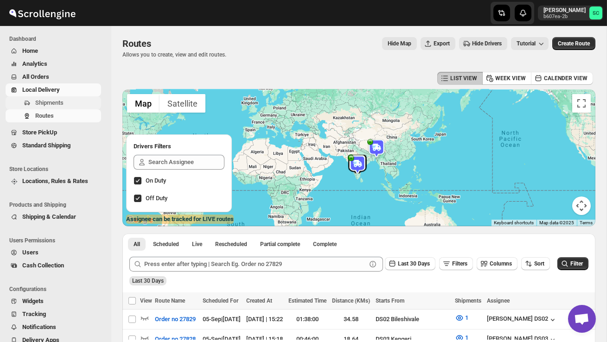
click at [68, 103] on span "Shipments" at bounding box center [67, 102] width 64 height 9
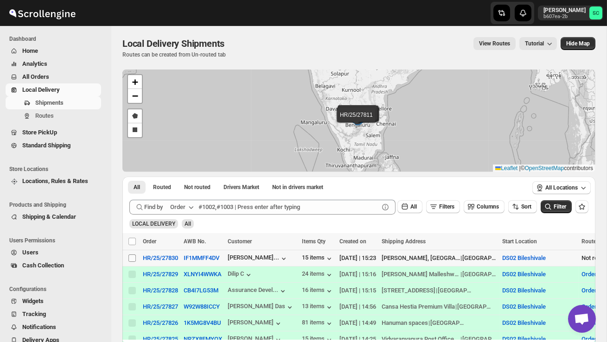
click at [132, 257] on input "Select shipment" at bounding box center [132, 258] width 7 height 7
checkbox input "true"
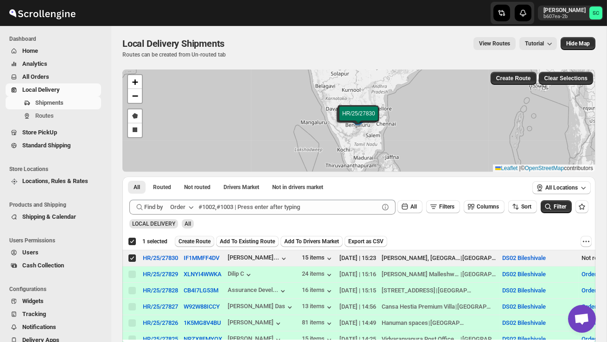
click at [202, 243] on span "Create Route" at bounding box center [195, 241] width 32 height 7
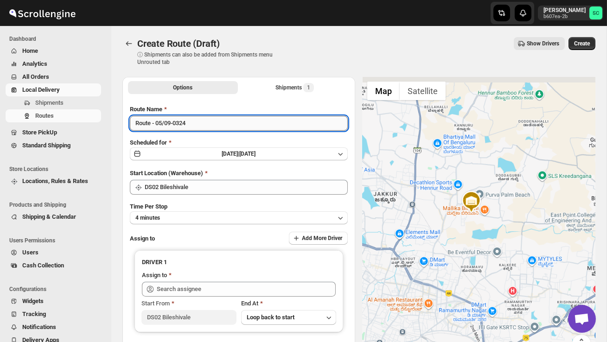
click at [199, 125] on input "Route - 05/09-0324" at bounding box center [239, 123] width 218 height 15
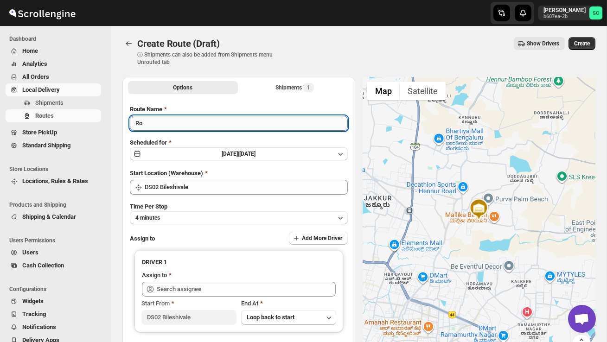
type input "R"
type input "Order no 27830"
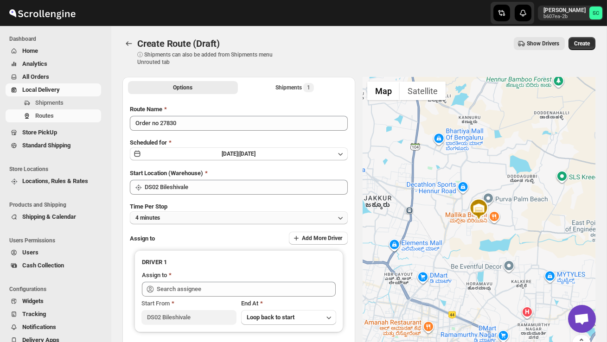
click at [202, 213] on button "4 minutes" at bounding box center [239, 218] width 218 height 13
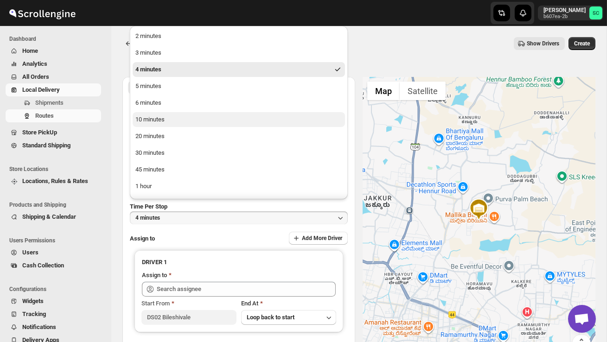
click at [177, 120] on button "10 minutes" at bounding box center [239, 119] width 212 height 15
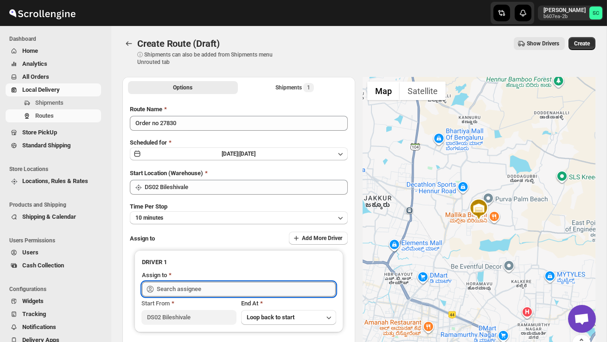
click at [191, 288] on input "text" at bounding box center [246, 289] width 179 height 15
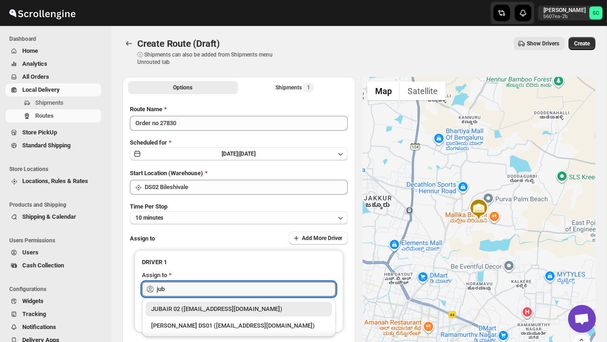
click at [225, 310] on div "JUBAIR 02 ([EMAIL_ADDRESS][DOMAIN_NAME])" at bounding box center [238, 309] width 175 height 9
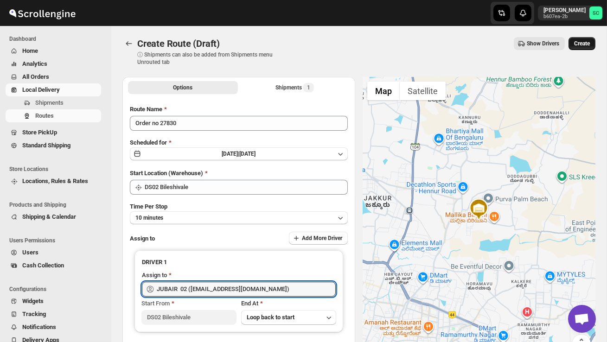
type input "JUBAIR 02 ([EMAIL_ADDRESS][DOMAIN_NAME])"
click at [577, 40] on span "Create" at bounding box center [582, 43] width 16 height 7
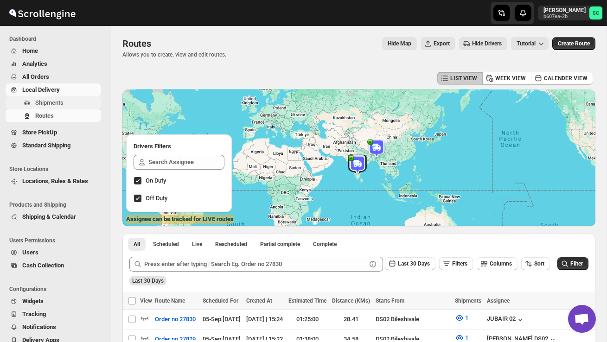
click at [64, 107] on span "Shipments" at bounding box center [67, 102] width 64 height 9
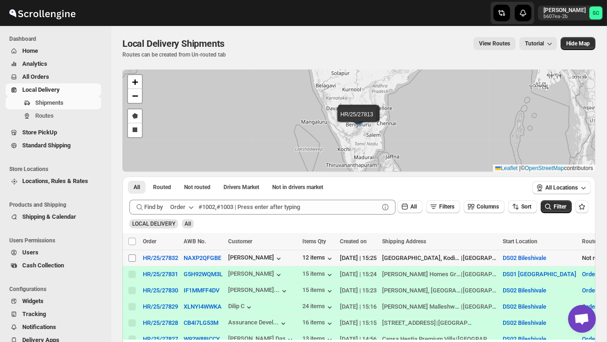
click at [133, 257] on input "Select shipment" at bounding box center [132, 258] width 7 height 7
checkbox input "true"
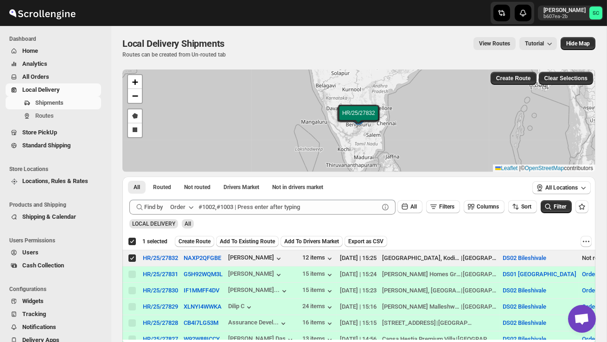
click at [210, 237] on button "Create Route" at bounding box center [194, 241] width 39 height 11
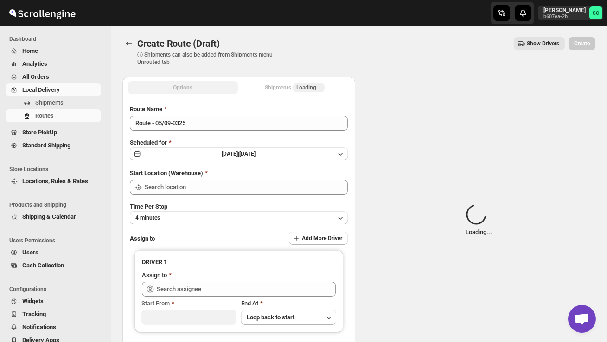
type input "DS02 Bileshivale"
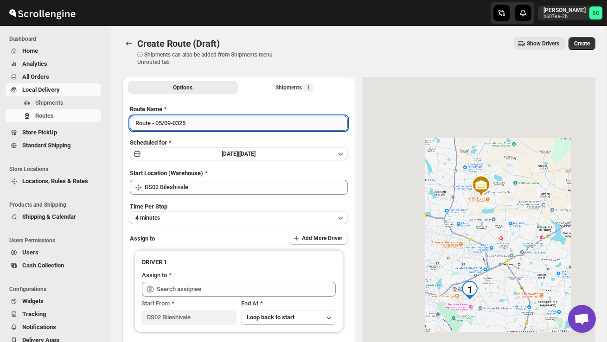
click at [203, 117] on input "Route - 05/09-0325" at bounding box center [239, 123] width 218 height 15
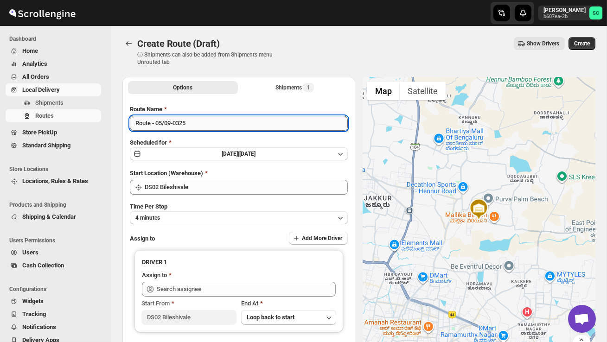
click at [202, 124] on input "Route - 05/09-0325" at bounding box center [239, 123] width 218 height 15
type input "R"
type input "Order no 27832"
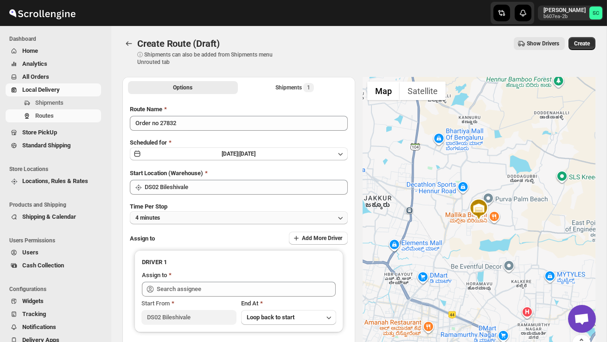
click at [178, 214] on button "4 minutes" at bounding box center [239, 218] width 218 height 13
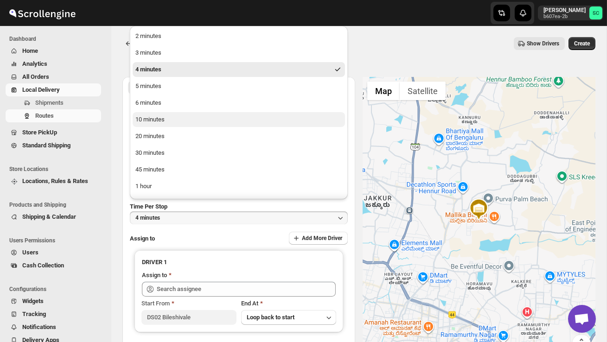
click at [169, 119] on button "10 minutes" at bounding box center [239, 119] width 212 height 15
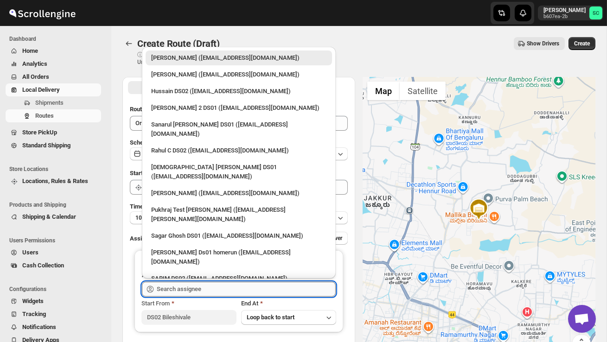
click at [191, 288] on input "text" at bounding box center [246, 289] width 179 height 15
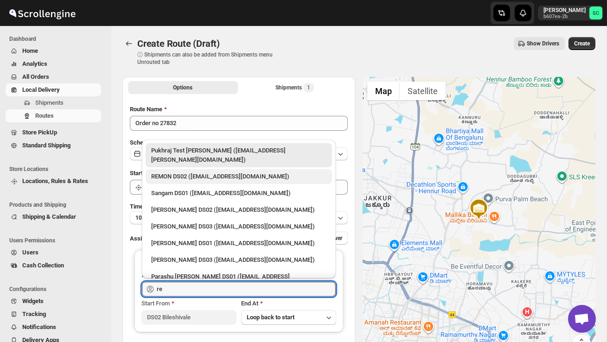
click at [237, 172] on div "REMON DS02 ([EMAIL_ADDRESS][DOMAIN_NAME])" at bounding box center [238, 176] width 175 height 9
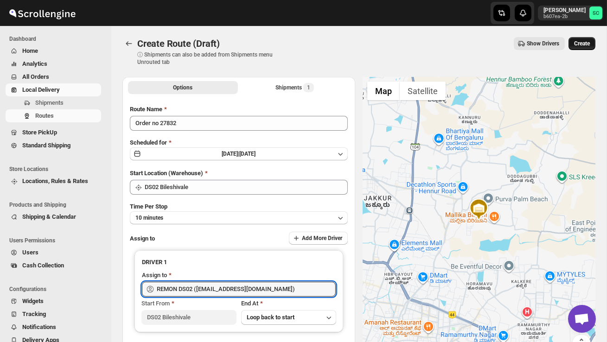
type input "REMON DS02 ([EMAIL_ADDRESS][DOMAIN_NAME])"
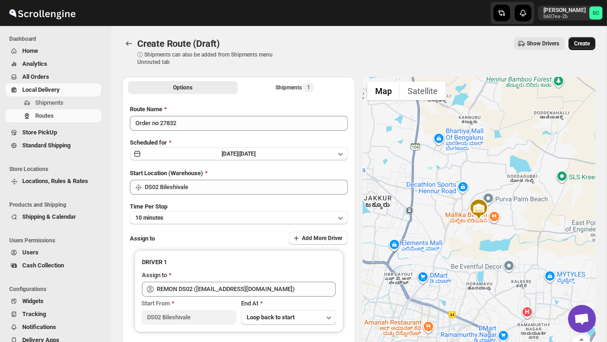
click at [580, 40] on span "Create" at bounding box center [582, 43] width 16 height 7
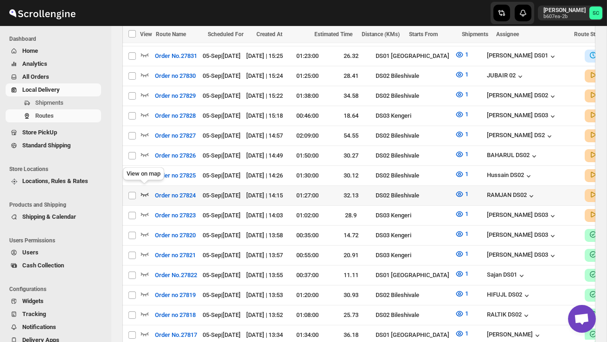
click at [148, 193] on icon "button" at bounding box center [145, 195] width 8 height 4
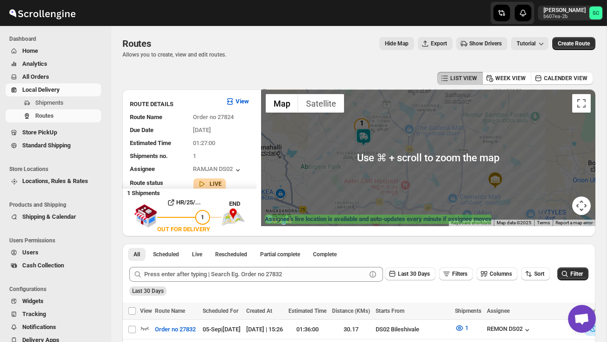
click at [372, 136] on img at bounding box center [363, 137] width 19 height 19
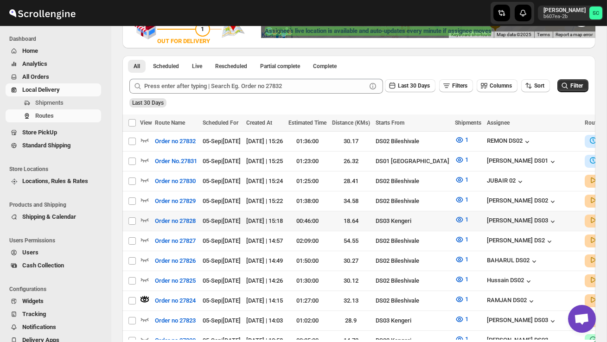
scroll to position [194, 0]
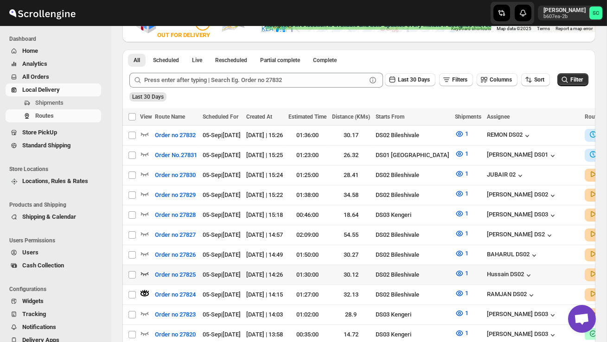
click at [146, 269] on icon "button" at bounding box center [144, 273] width 9 height 9
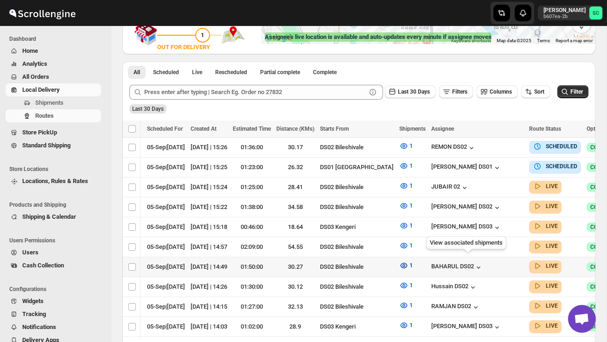
scroll to position [0, 122]
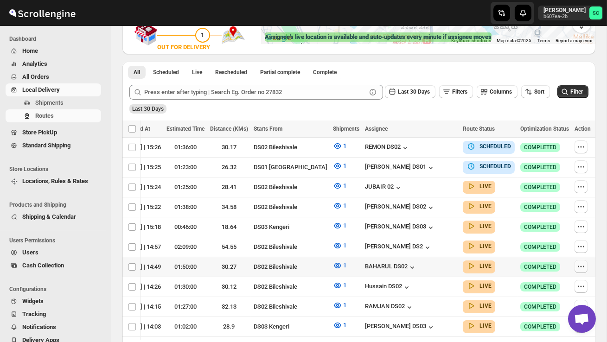
click at [581, 266] on icon "button" at bounding box center [581, 266] width 1 height 1
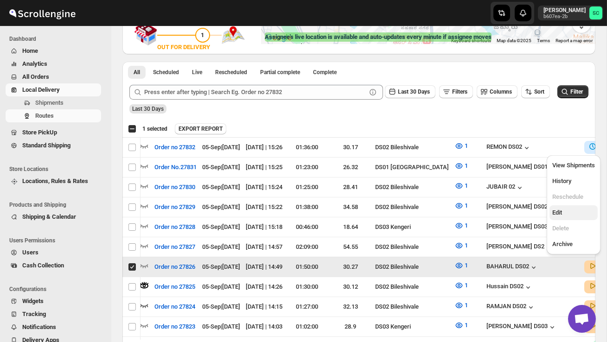
click at [566, 211] on span "Edit" at bounding box center [574, 212] width 43 height 9
checkbox input "false"
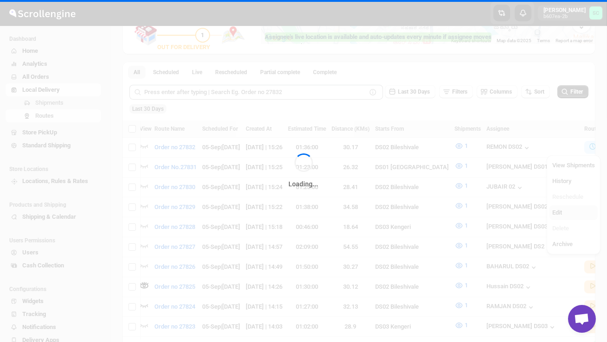
scroll to position [0, 0]
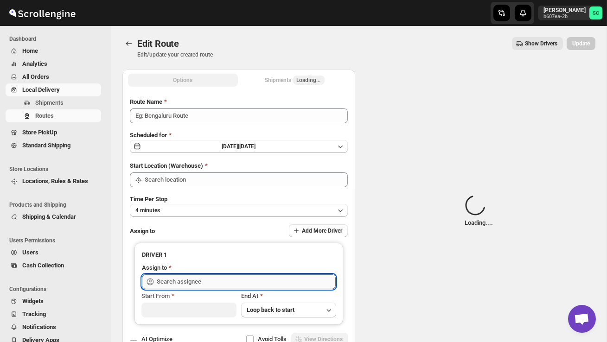
type input "Order no 27826"
click at [279, 281] on input "text" at bounding box center [246, 282] width 179 height 15
type input "DS02 Bileshivale"
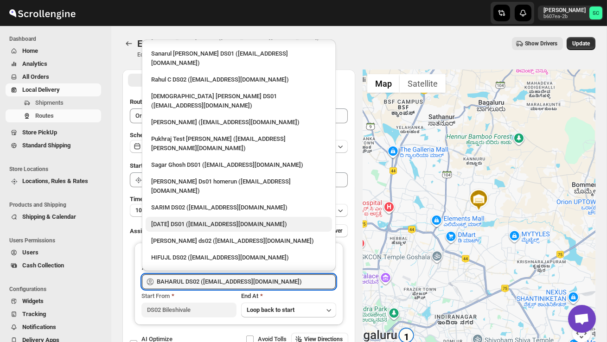
scroll to position [65, 0]
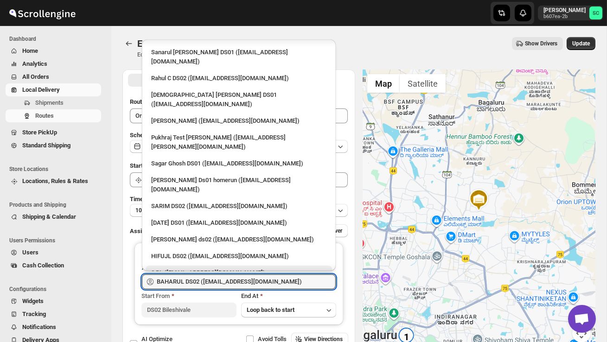
click at [203, 266] on div "3 PL ([EMAIL_ADDRESS][DOMAIN_NAME])" at bounding box center [239, 273] width 186 height 15
type input "3 PL ([EMAIL_ADDRESS][DOMAIN_NAME])"
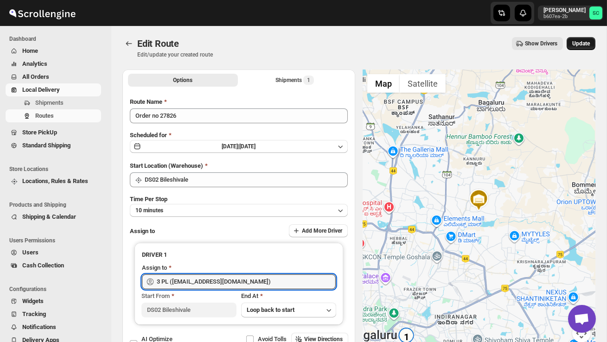
click at [580, 49] on button "Update" at bounding box center [581, 43] width 29 height 13
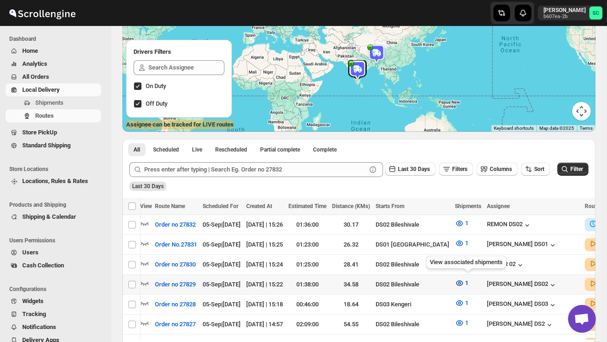
scroll to position [0, 0]
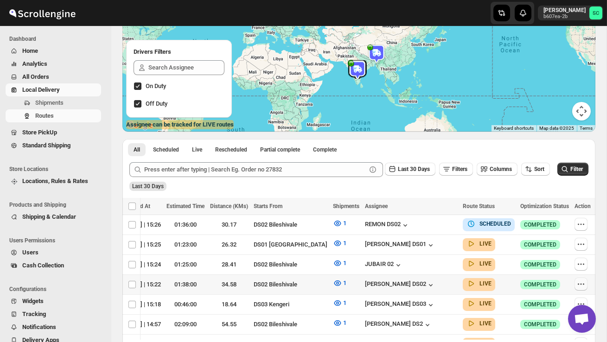
click at [579, 280] on icon "button" at bounding box center [581, 284] width 9 height 9
checkbox input "true"
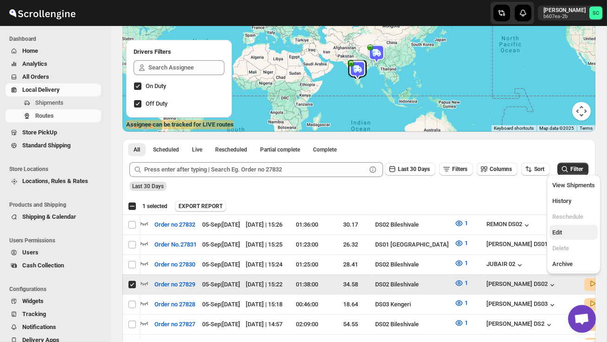
click at [569, 230] on span "Edit" at bounding box center [574, 232] width 43 height 9
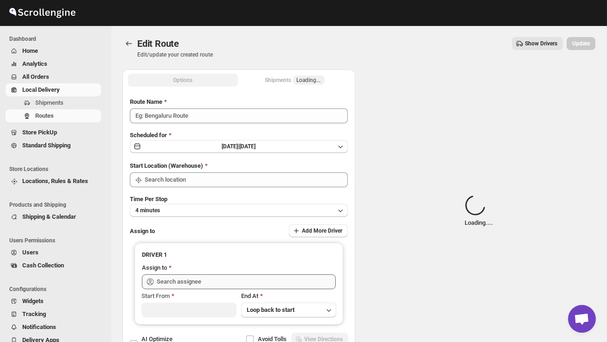
type input "Order no 27829"
type input "DS02 Bileshivale"
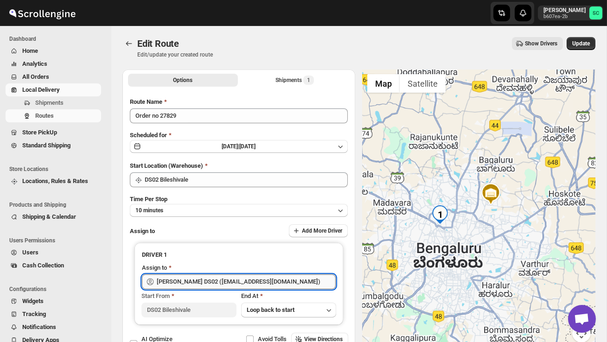
click at [311, 281] on input "[PERSON_NAME] DS02 ([EMAIL_ADDRESS][DOMAIN_NAME])" at bounding box center [246, 282] width 179 height 15
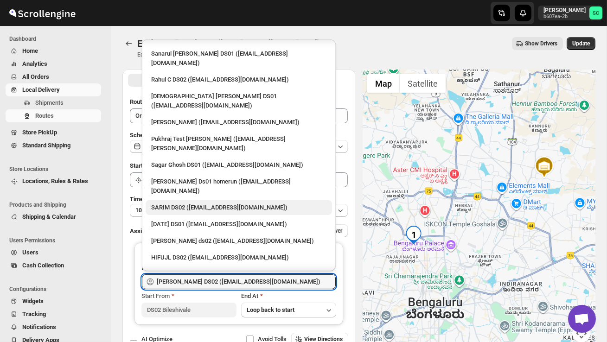
click at [227, 270] on div "3 PL ([EMAIL_ADDRESS][DOMAIN_NAME])" at bounding box center [238, 274] width 175 height 9
type input "3 PL ([EMAIL_ADDRESS][DOMAIN_NAME])"
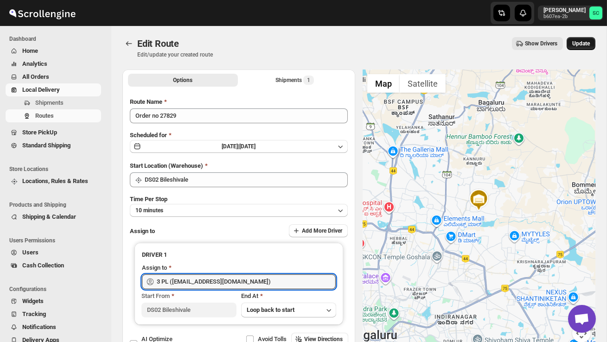
click at [580, 44] on span "Update" at bounding box center [581, 43] width 18 height 7
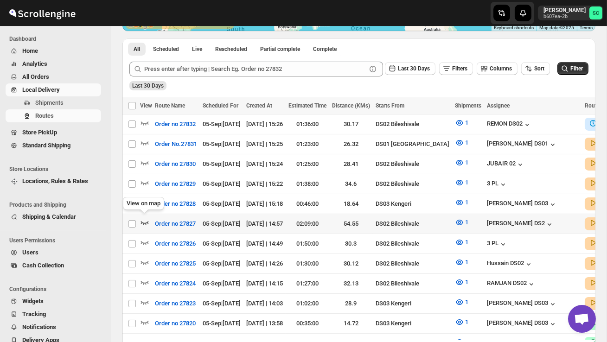
click at [141, 218] on icon "button" at bounding box center [144, 222] width 9 height 9
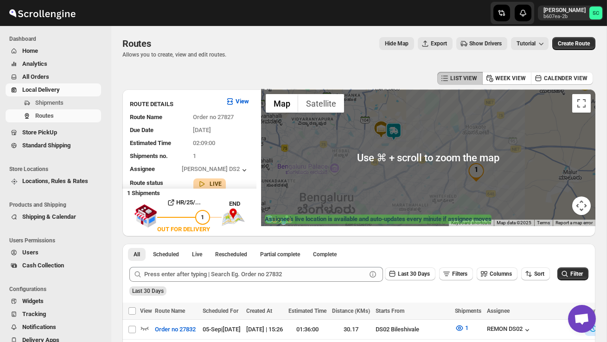
click at [399, 131] on img at bounding box center [394, 131] width 19 height 19
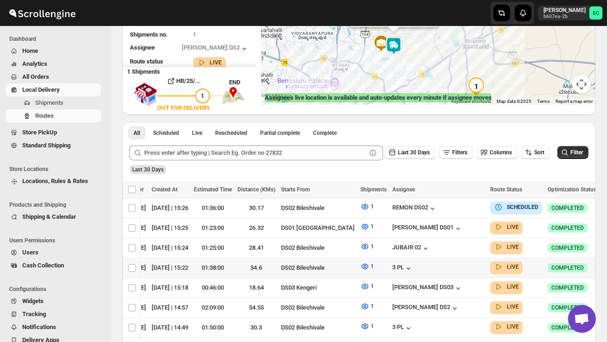
scroll to position [0, 122]
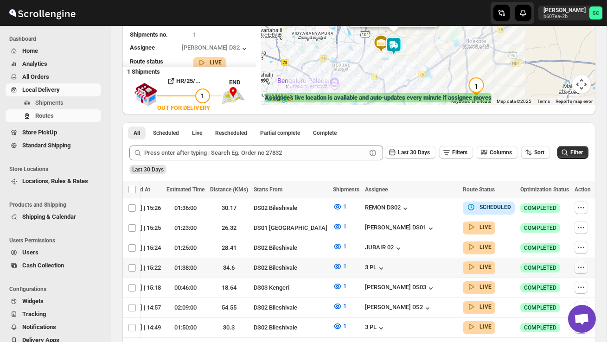
click at [581, 264] on icon "button" at bounding box center [581, 267] width 9 height 9
checkbox input "true"
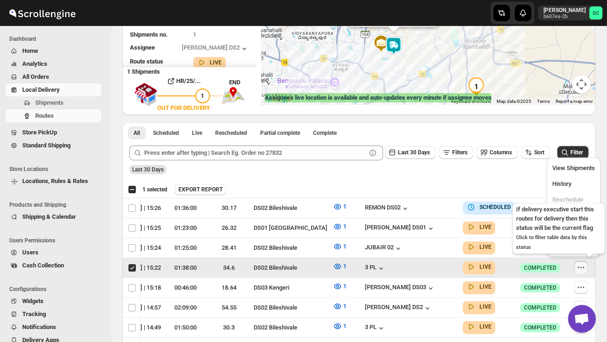
scroll to position [0, 0]
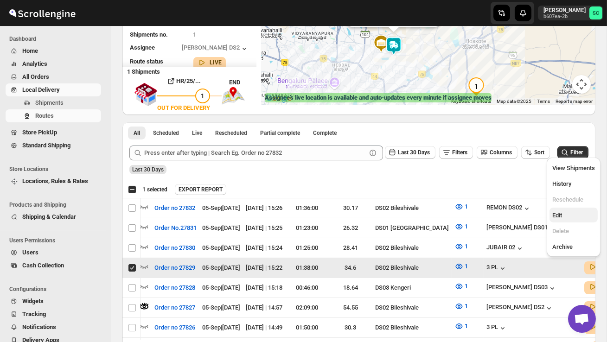
click at [569, 216] on span "Edit" at bounding box center [574, 215] width 43 height 9
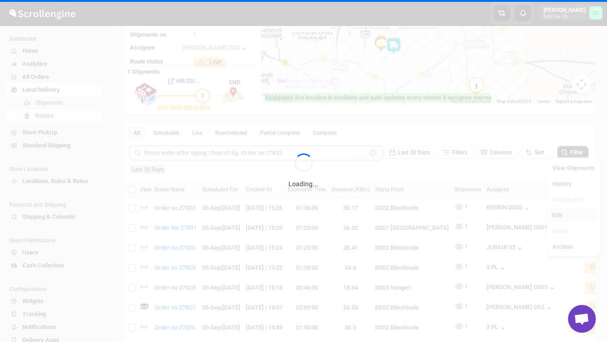
scroll to position [0, 0]
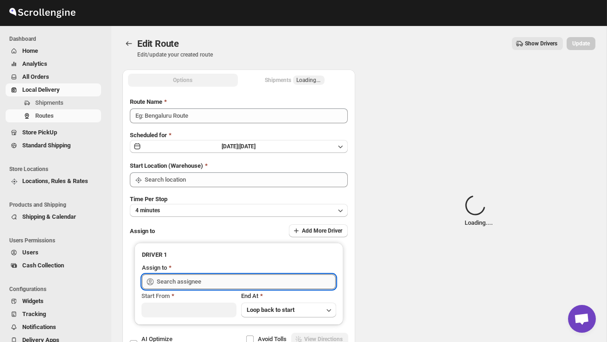
click at [267, 279] on input "text" at bounding box center [246, 282] width 179 height 15
type input "Order no 27829"
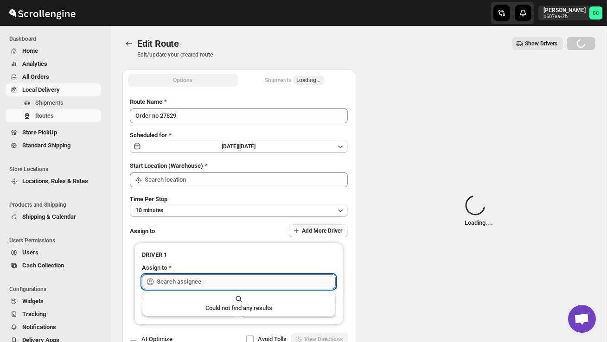
type input "DS02 Bileshivale"
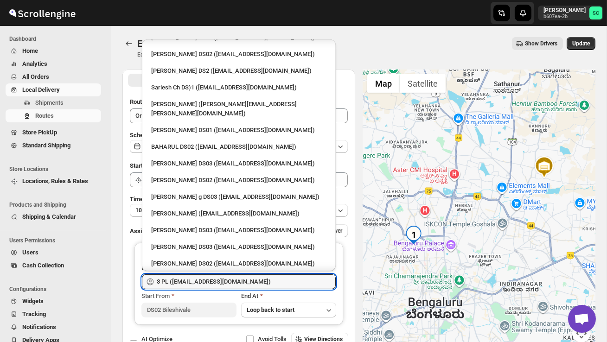
scroll to position [431, 0]
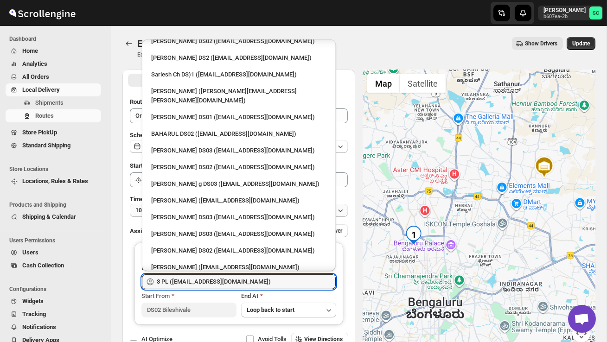
click at [221, 246] on div "[PERSON_NAME] DS02 ([EMAIL_ADDRESS][DOMAIN_NAME])" at bounding box center [238, 250] width 175 height 9
type input "[PERSON_NAME] DS02 ([EMAIL_ADDRESS][DOMAIN_NAME])"
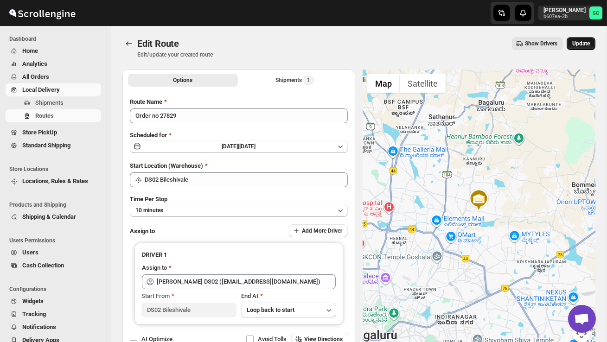
click at [593, 43] on button "Update" at bounding box center [581, 43] width 29 height 13
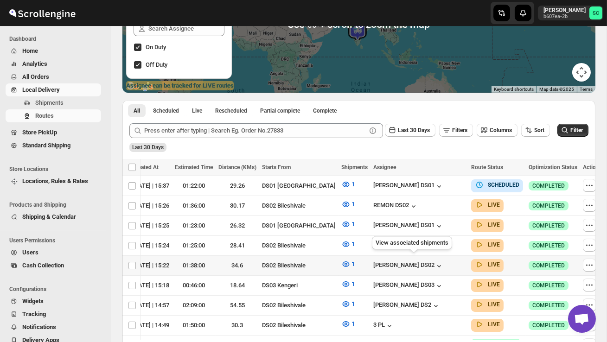
scroll to position [0, 122]
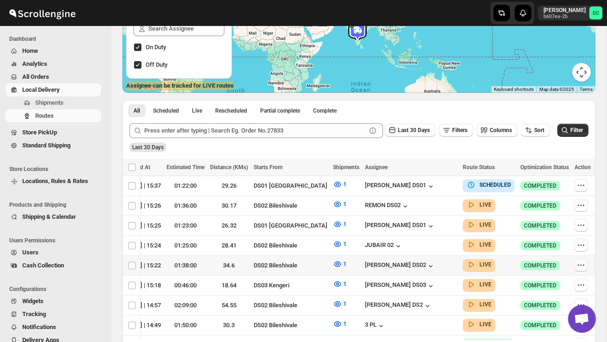
click at [578, 263] on icon "button" at bounding box center [581, 265] width 9 height 9
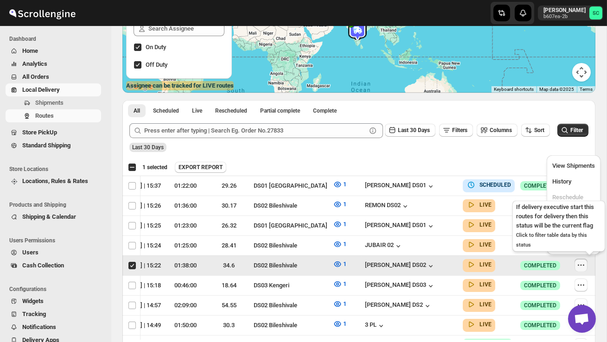
scroll to position [0, 0]
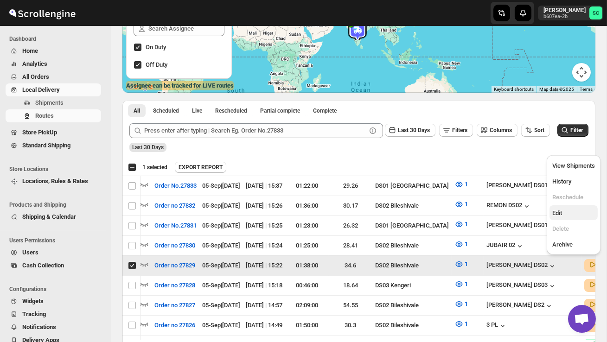
click at [570, 210] on span "Edit" at bounding box center [574, 213] width 43 height 9
checkbox input "false"
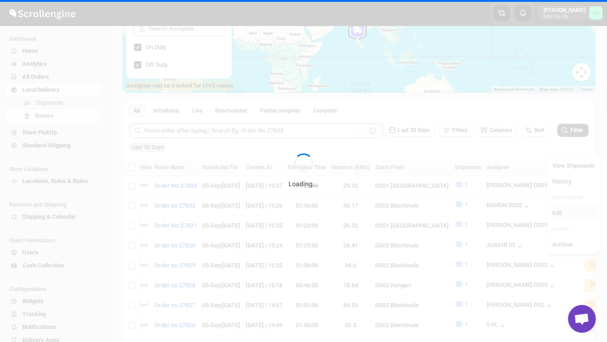
scroll to position [0, 0]
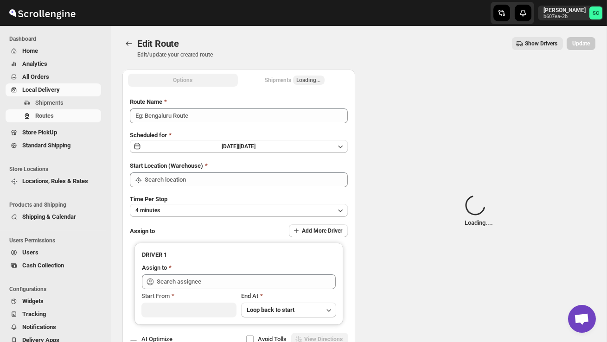
type input "Order no 27829"
type input "DS02 Bileshivale"
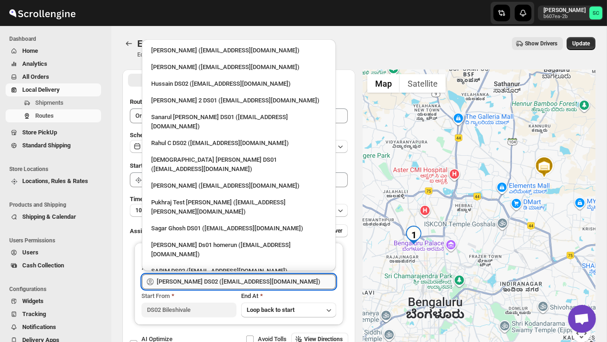
click at [282, 279] on input "[PERSON_NAME] DS02 ([EMAIL_ADDRESS][DOMAIN_NAME])" at bounding box center [246, 282] width 179 height 15
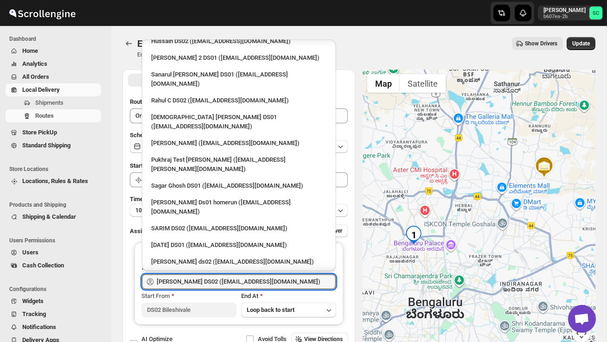
scroll to position [55, 0]
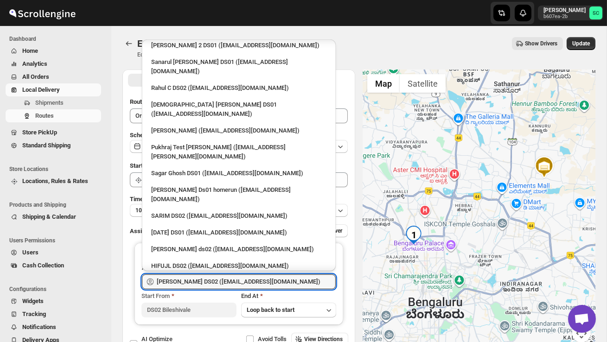
click at [204, 278] on div "3 PL ([EMAIL_ADDRESS][DOMAIN_NAME])" at bounding box center [238, 282] width 175 height 9
type input "3 PL ([EMAIL_ADDRESS][DOMAIN_NAME])"
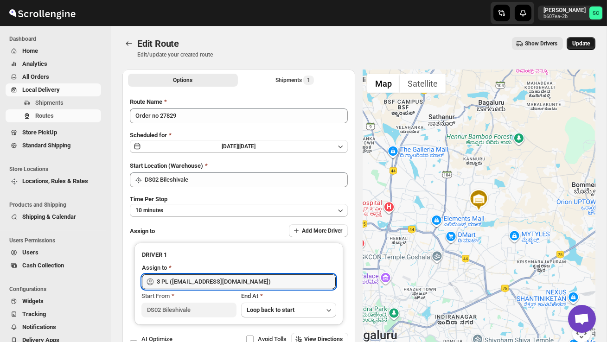
click at [580, 39] on button "Update" at bounding box center [581, 43] width 29 height 13
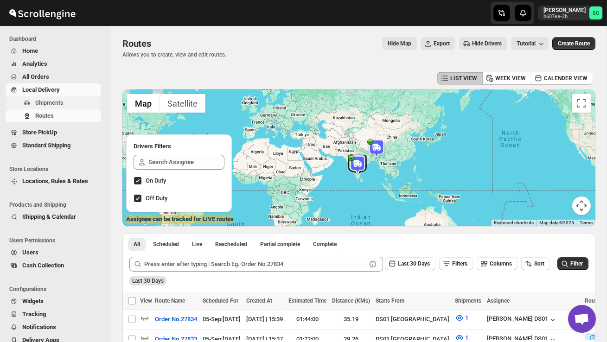
click at [48, 103] on span "Shipments" at bounding box center [49, 102] width 28 height 7
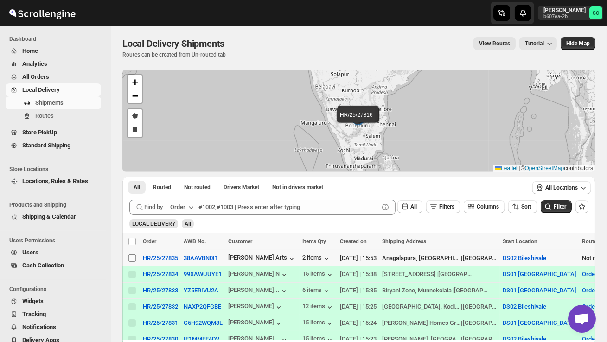
click at [135, 261] on input "Select shipment" at bounding box center [132, 258] width 7 height 7
checkbox input "true"
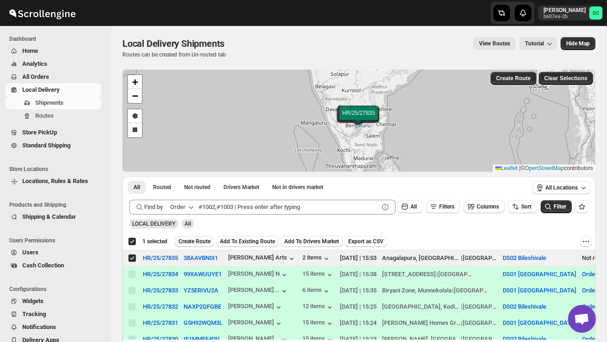
click at [202, 244] on span "Create Route" at bounding box center [195, 241] width 32 height 7
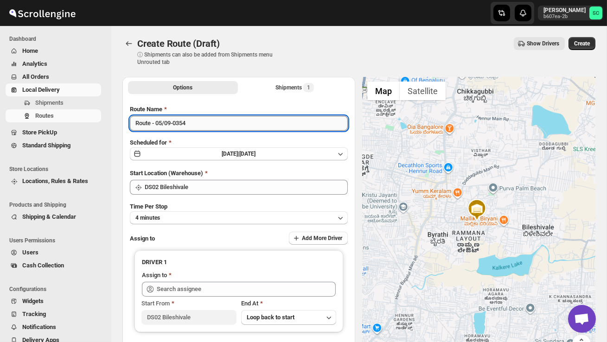
click at [199, 123] on input "Route - 05/09-0354" at bounding box center [239, 123] width 218 height 15
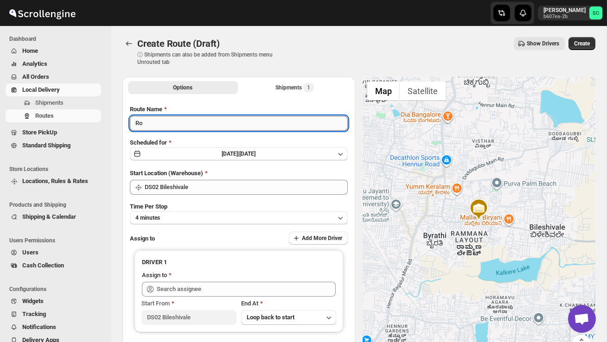
type input "R"
type input "Order no 27835"
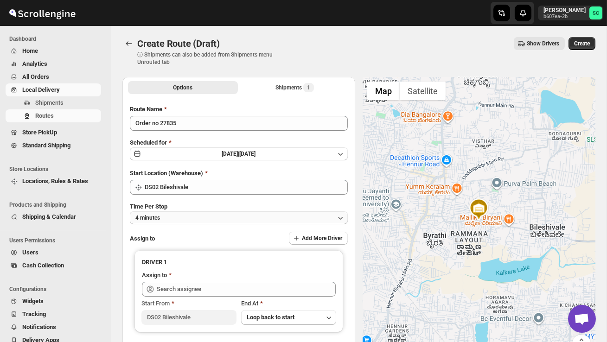
click at [203, 213] on button "4 minutes" at bounding box center [239, 218] width 218 height 13
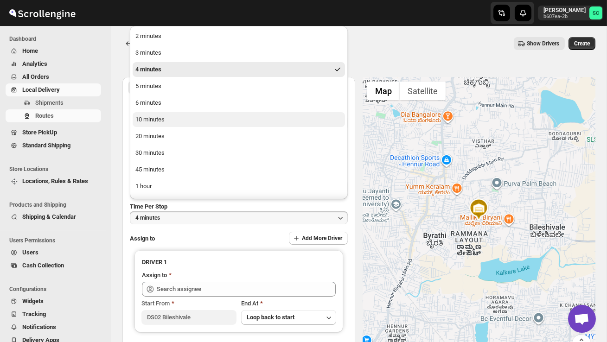
click at [168, 114] on button "10 minutes" at bounding box center [239, 119] width 212 height 15
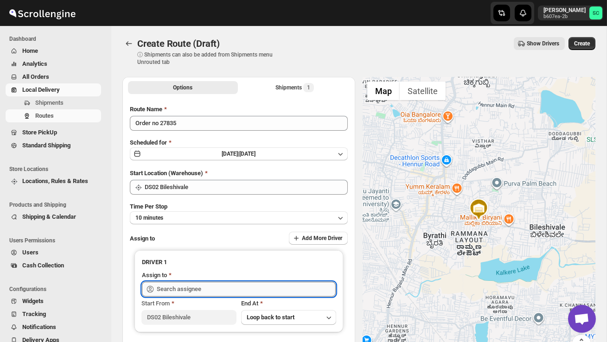
click at [192, 289] on input "text" at bounding box center [246, 289] width 179 height 15
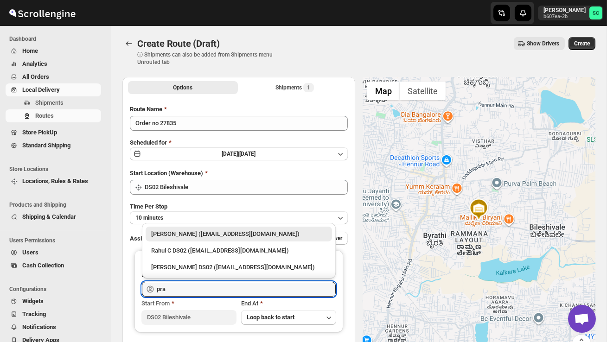
click at [208, 265] on div "[PERSON_NAME] DS02 ([EMAIL_ADDRESS][DOMAIN_NAME])" at bounding box center [238, 267] width 175 height 9
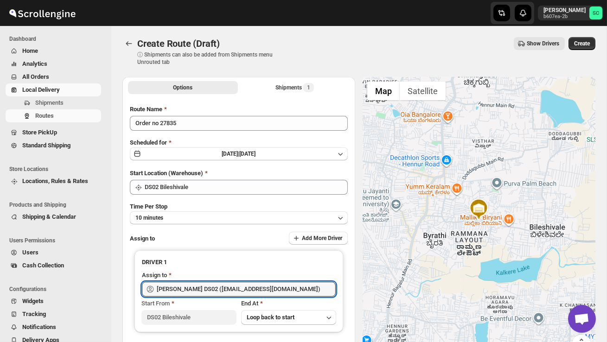
type input "[PERSON_NAME] DS02 ([EMAIL_ADDRESS][DOMAIN_NAME])"
click at [584, 46] on span "Create" at bounding box center [582, 43] width 16 height 7
